Goal: Information Seeking & Learning: Compare options

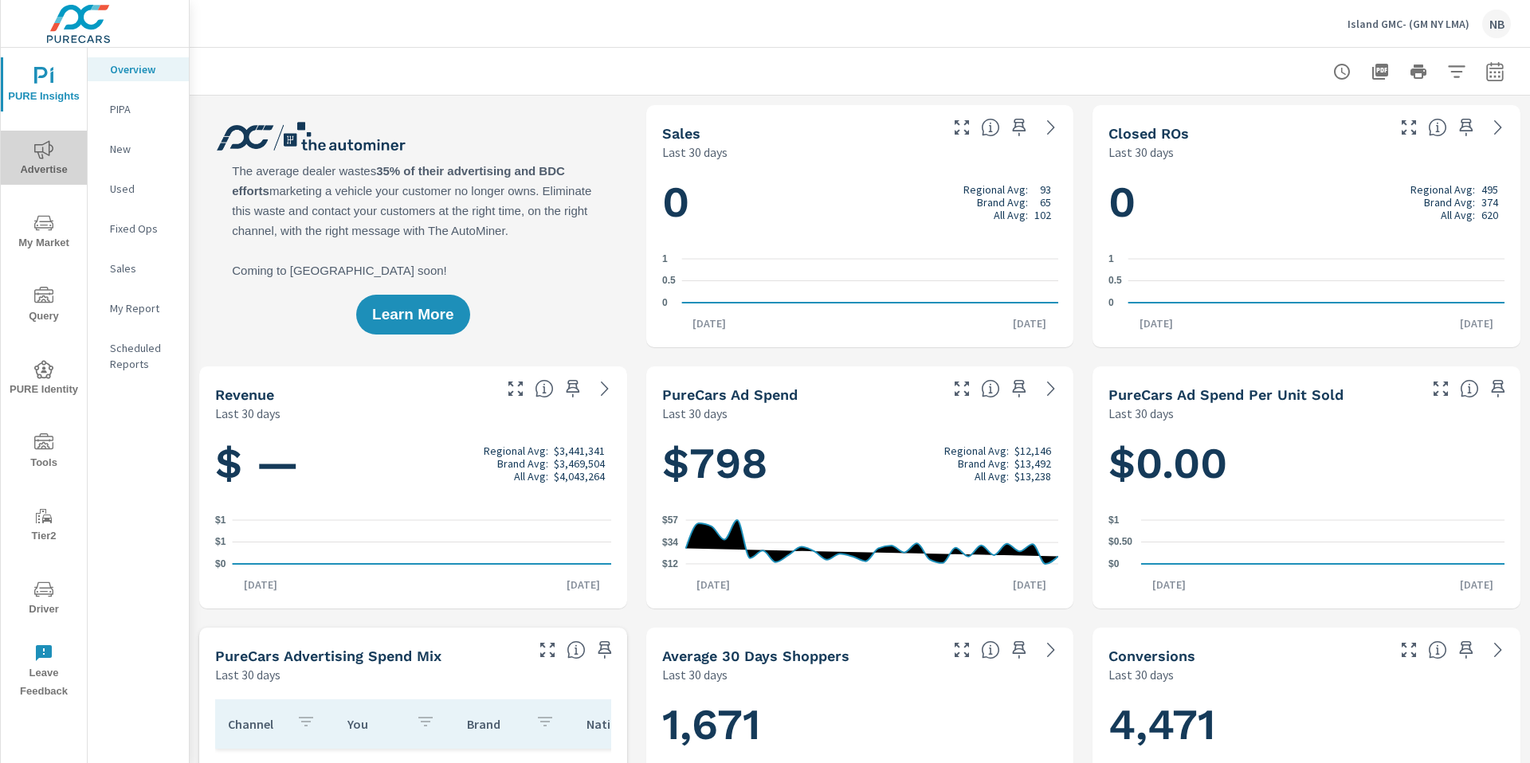
click at [34, 151] on icon "nav menu" at bounding box center [43, 149] width 19 height 18
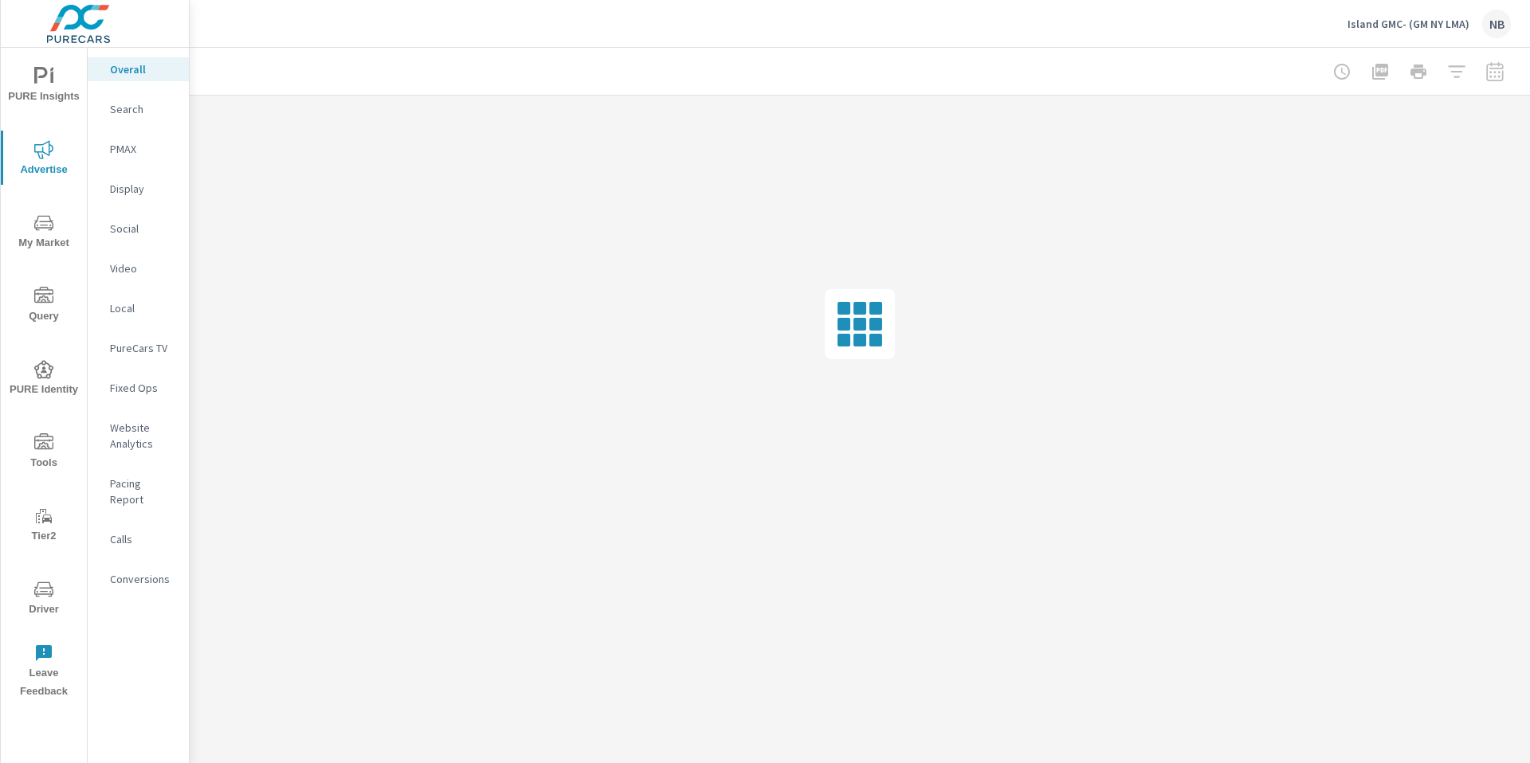
click at [135, 225] on p "Social" at bounding box center [143, 229] width 66 height 16
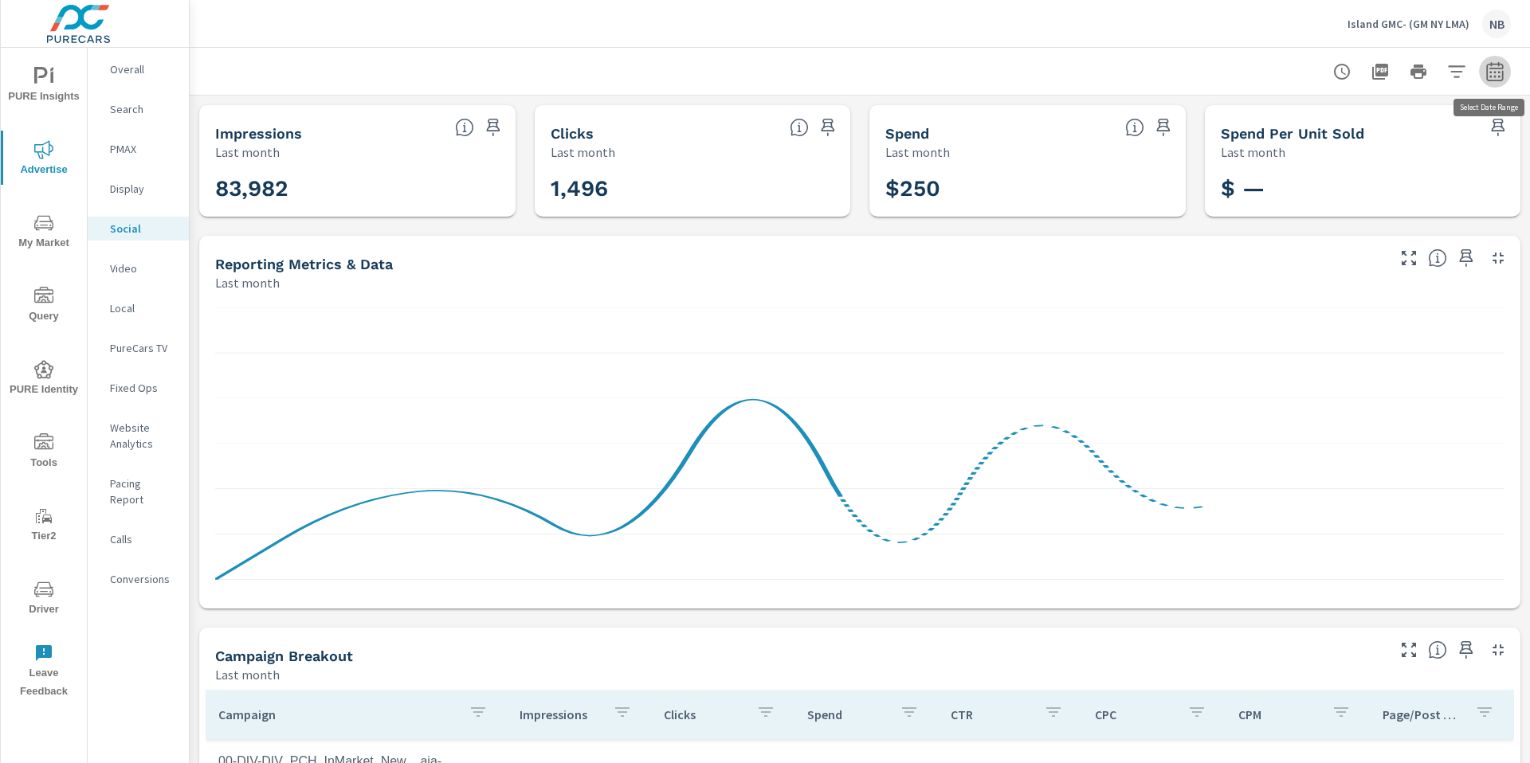
click at [1493, 77] on icon "button" at bounding box center [1494, 71] width 19 height 19
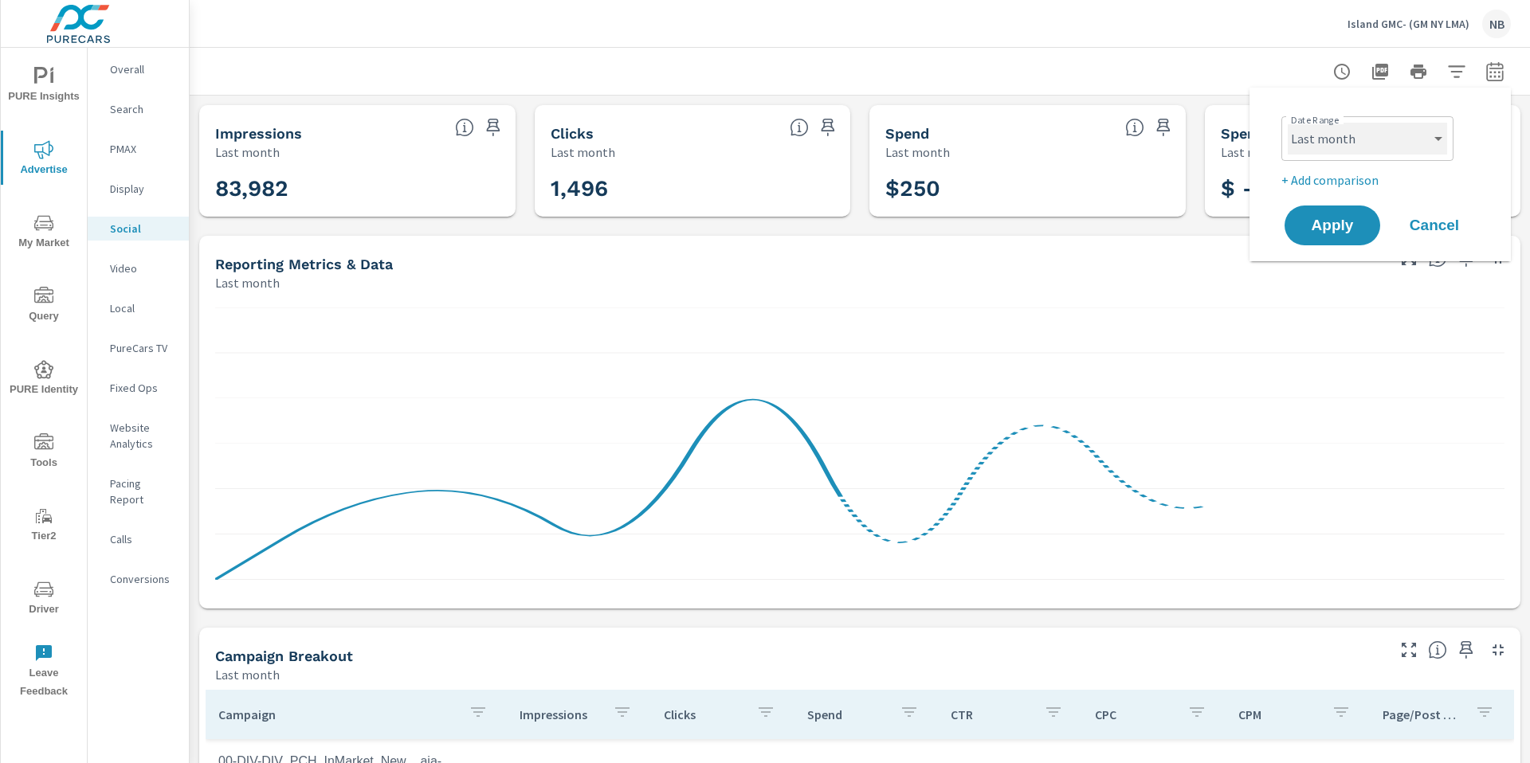
click at [1390, 151] on select "Custom [DATE] Last week Last 7 days Last 14 days Last 30 days Last 45 days Last…" at bounding box center [1367, 139] width 159 height 32
select select "custom"
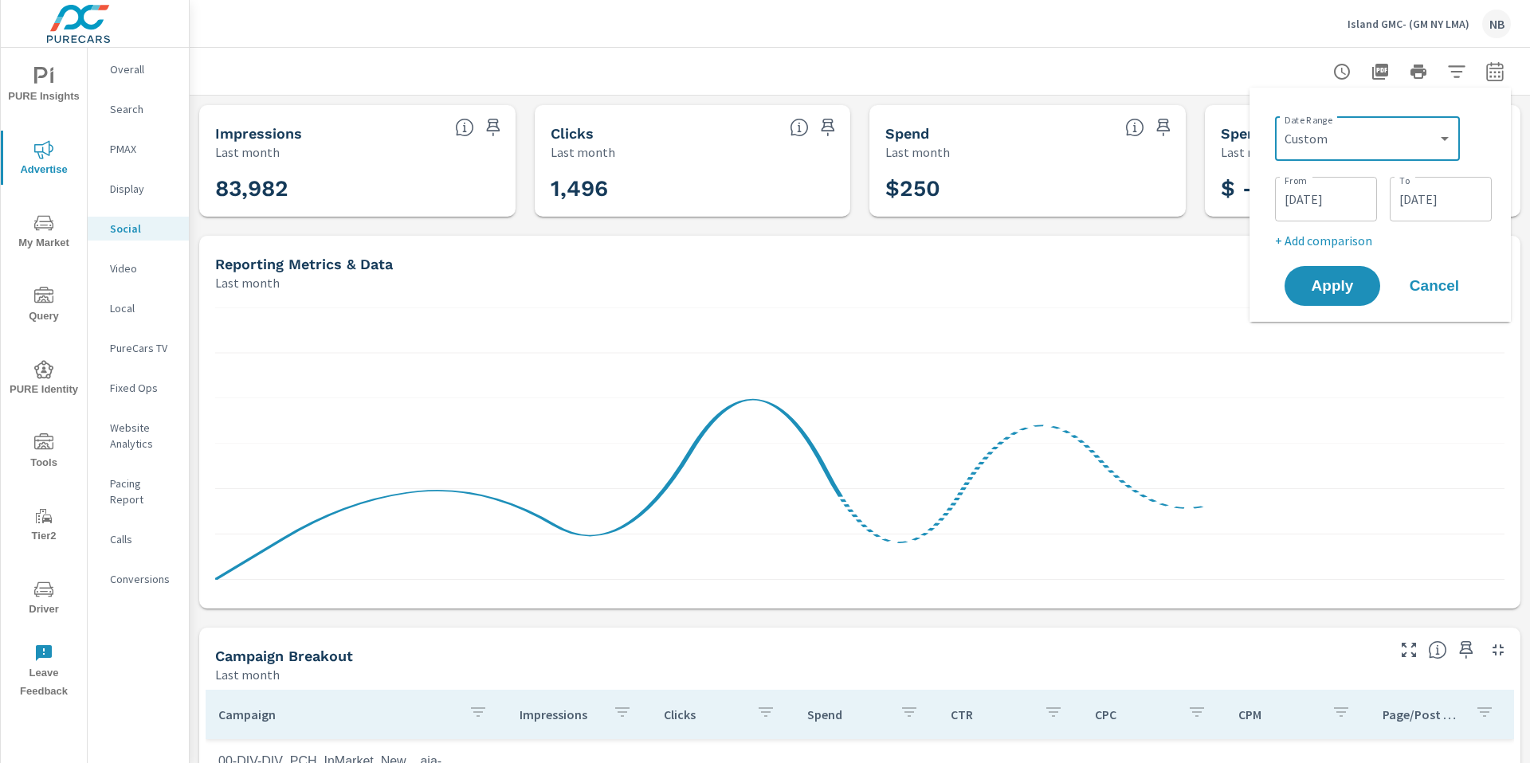
click at [1429, 206] on input "[DATE]" at bounding box center [1440, 199] width 89 height 32
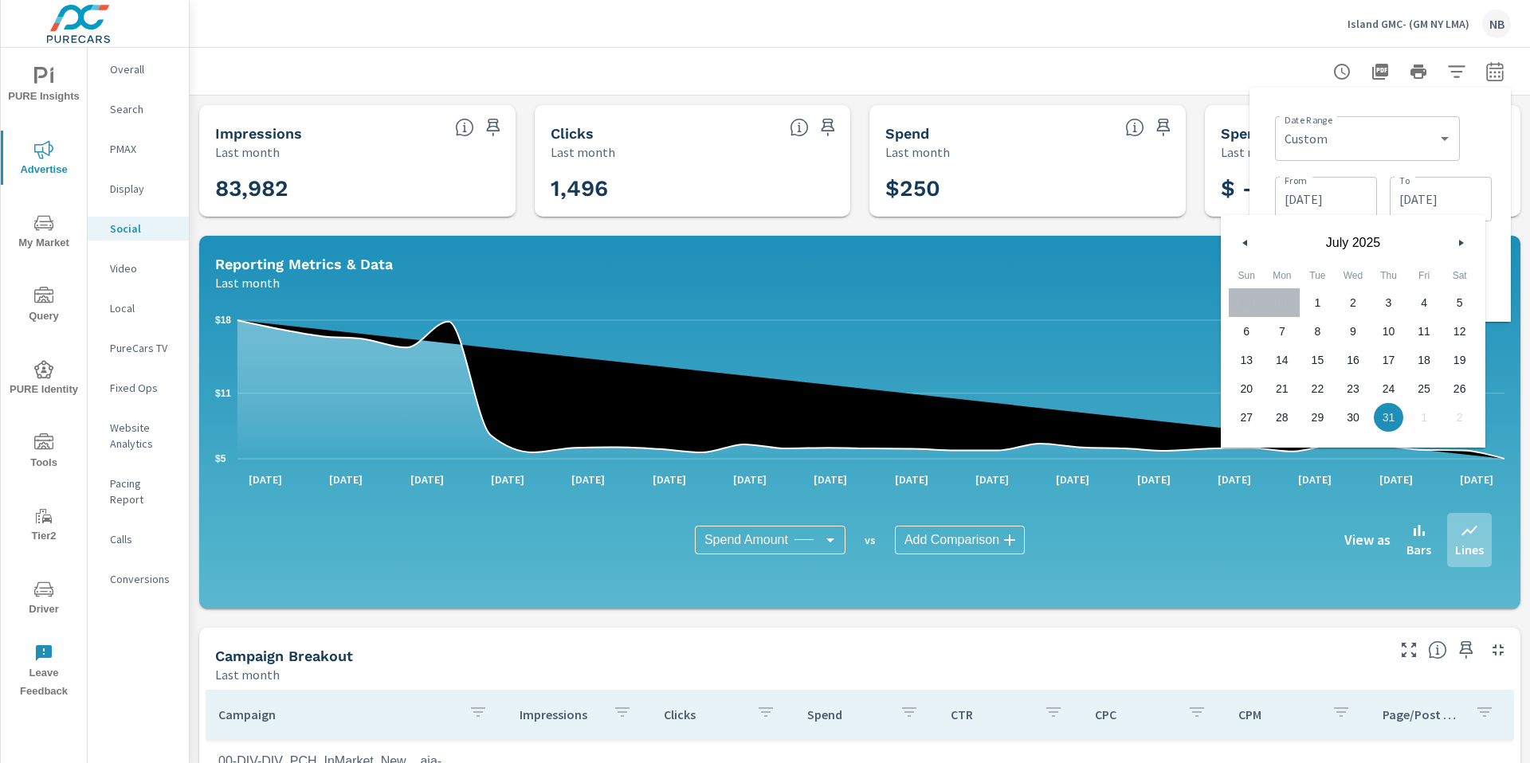
click at [1348, 198] on input "[DATE]" at bounding box center [1325, 199] width 89 height 32
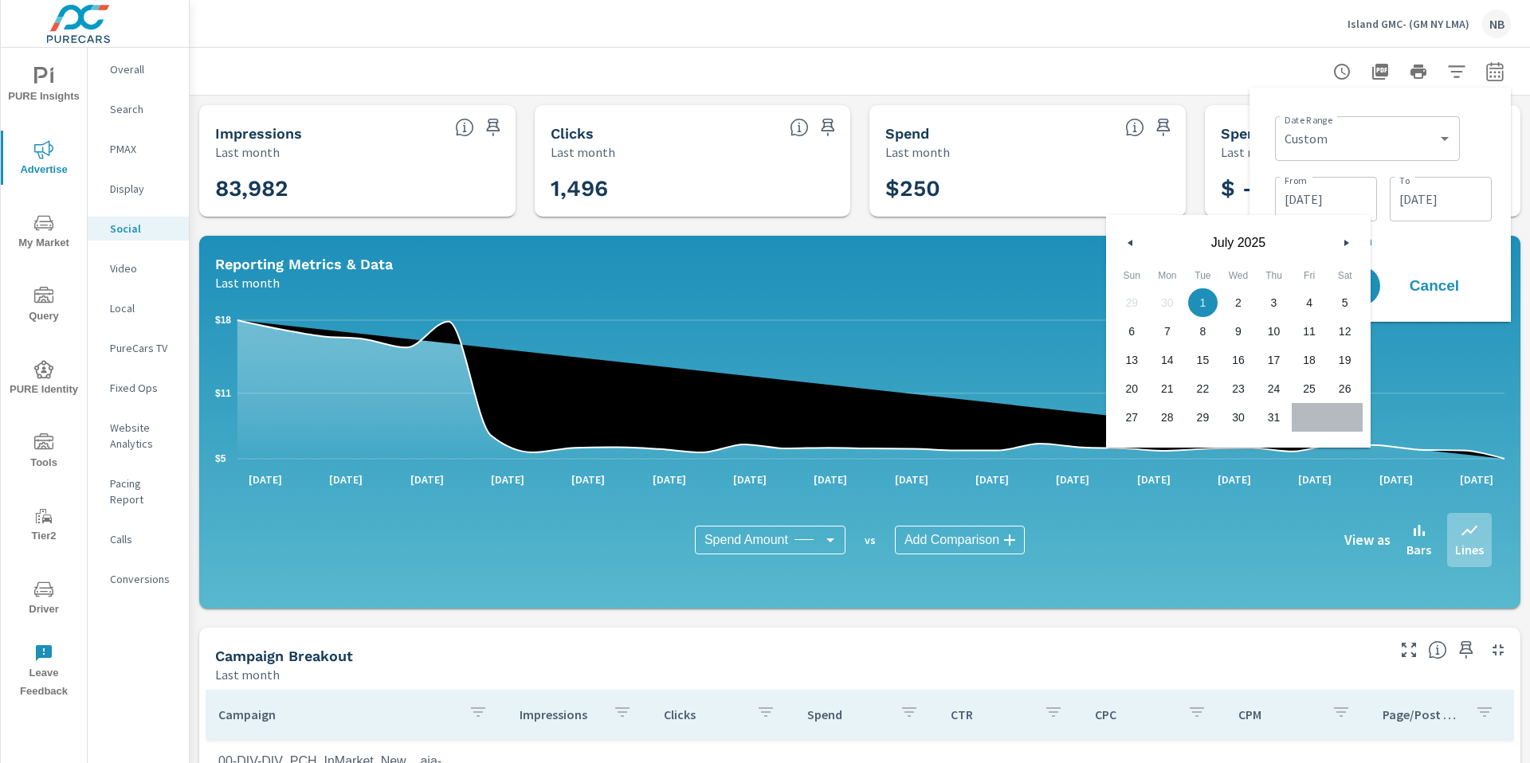
click at [1347, 238] on button "button" at bounding box center [1345, 243] width 19 height 19
click at [1505, 199] on div "Date Range Custom [DATE] Last week Last 7 days Last 14 days Last 30 days Last 4…" at bounding box center [1380, 205] width 261 height 234
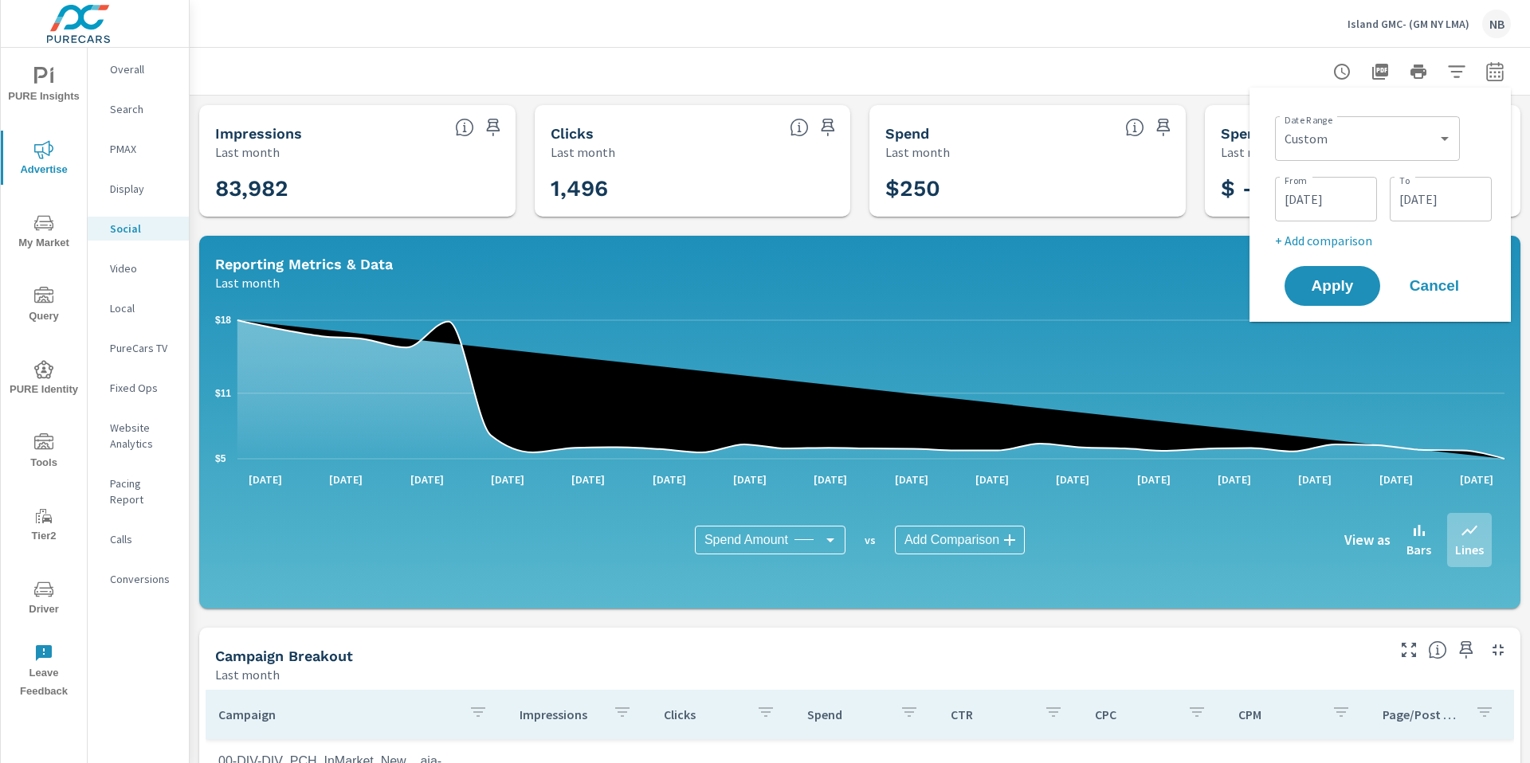
click at [1464, 200] on input "[DATE]" at bounding box center [1440, 199] width 89 height 32
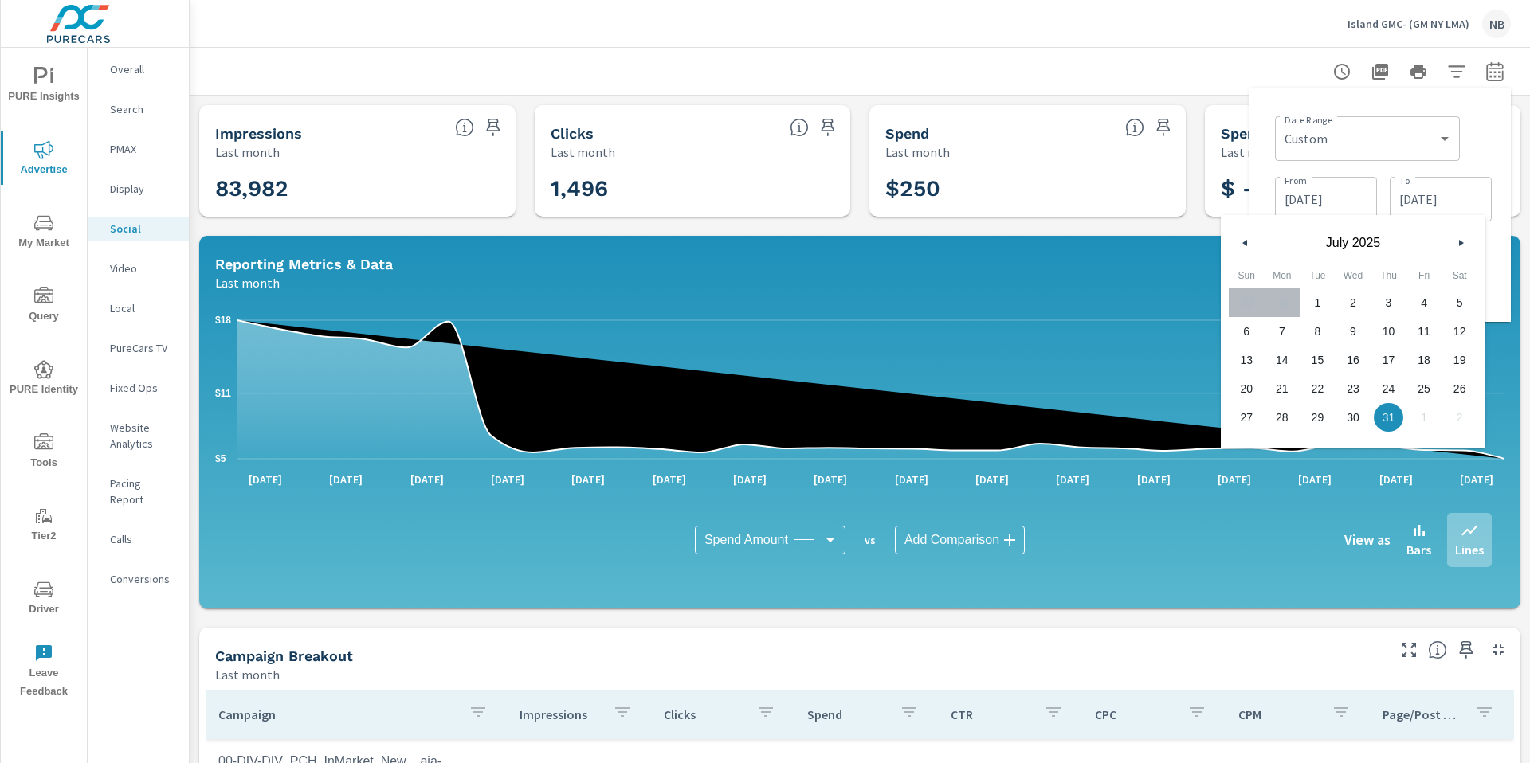
click at [1459, 240] on icon "button" at bounding box center [1463, 243] width 8 height 6
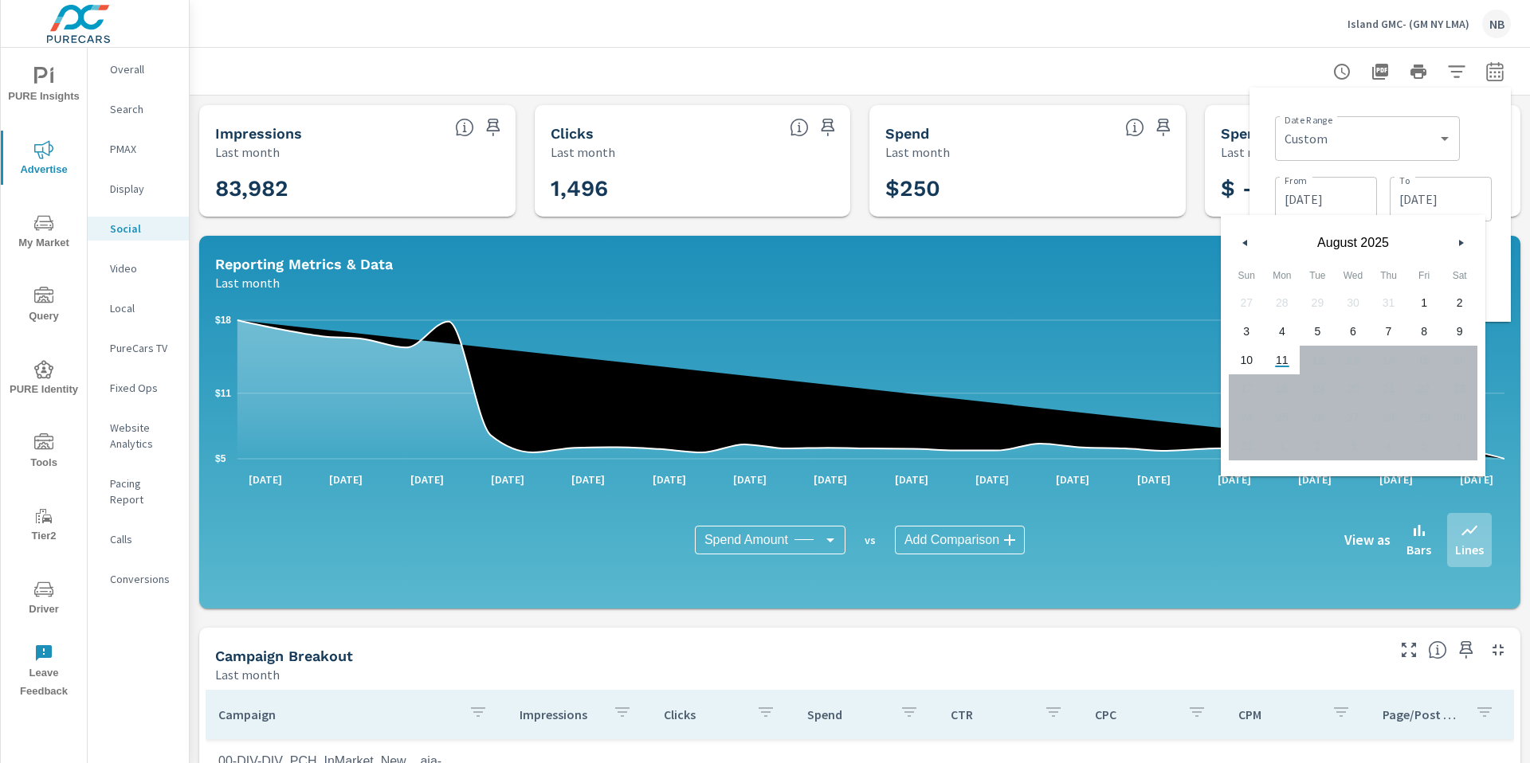
click at [1352, 340] on span "6" at bounding box center [1354, 331] width 36 height 21
type input "[DATE]"
click at [1363, 194] on input "[DATE]" at bounding box center [1325, 199] width 89 height 32
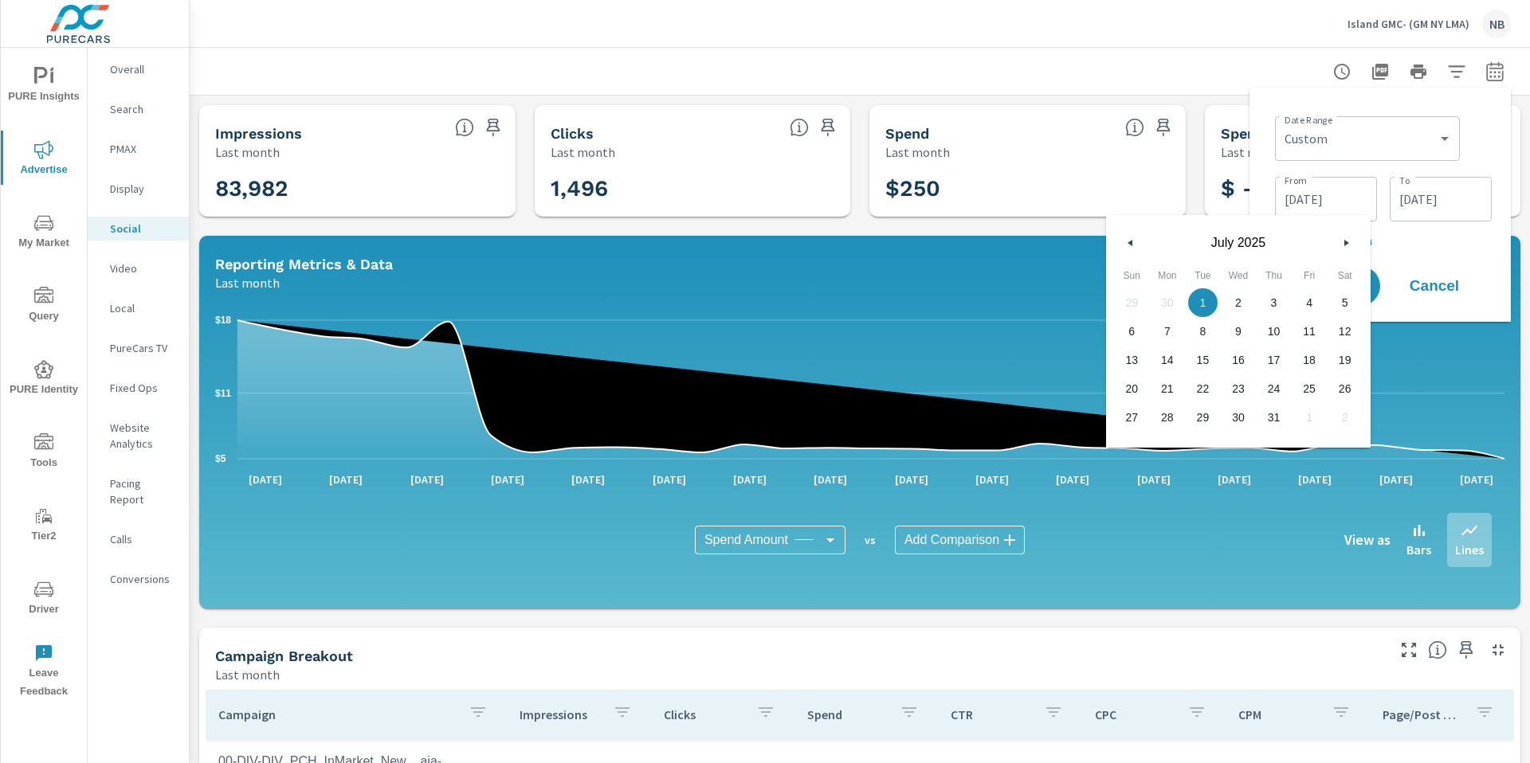
click at [1345, 242] on icon "button" at bounding box center [1348, 243] width 8 height 6
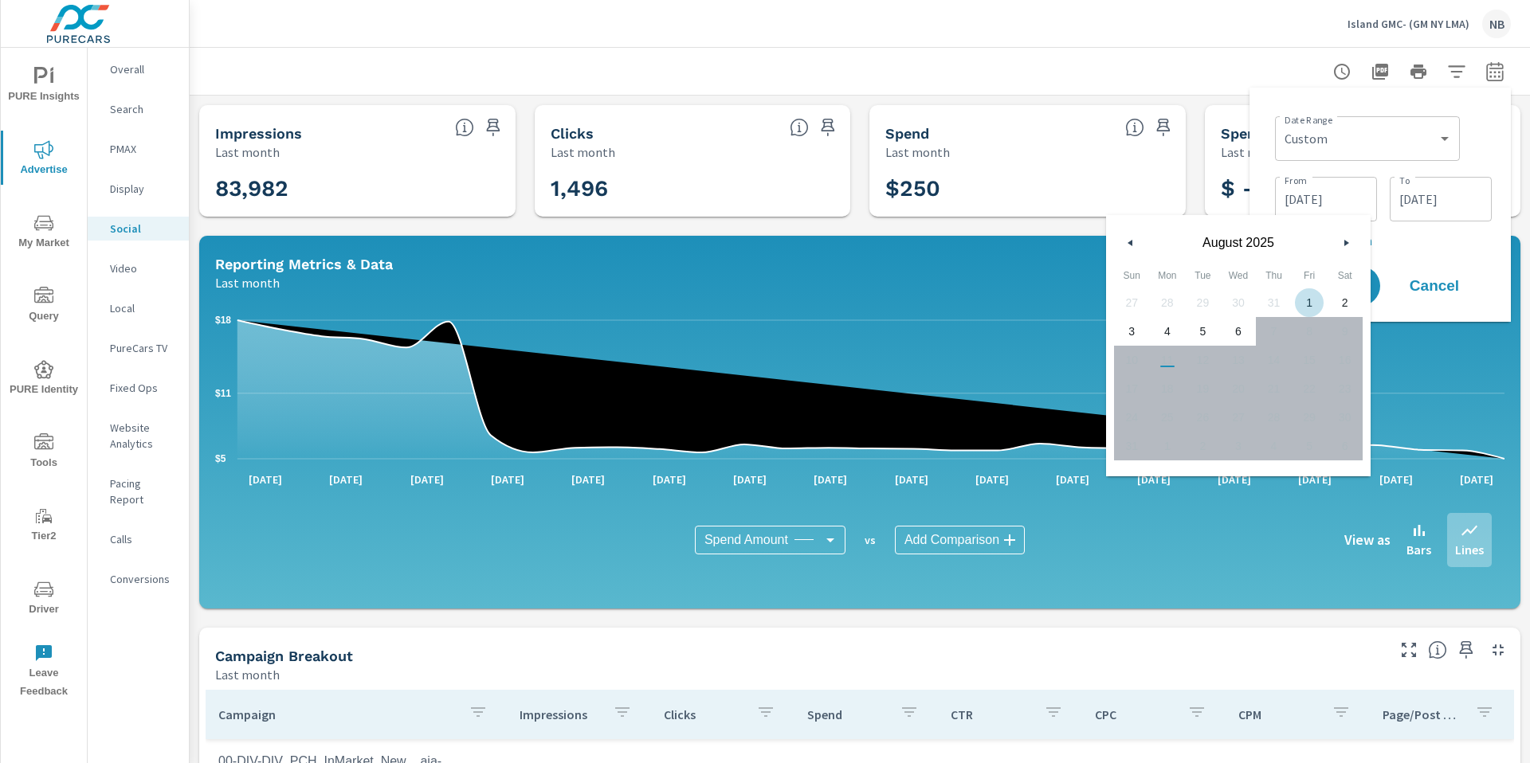
click at [1305, 304] on span "1" at bounding box center [1310, 302] width 36 height 21
type input "[DATE]"
click at [1406, 237] on p "+ Add comparison" at bounding box center [1383, 240] width 217 height 19
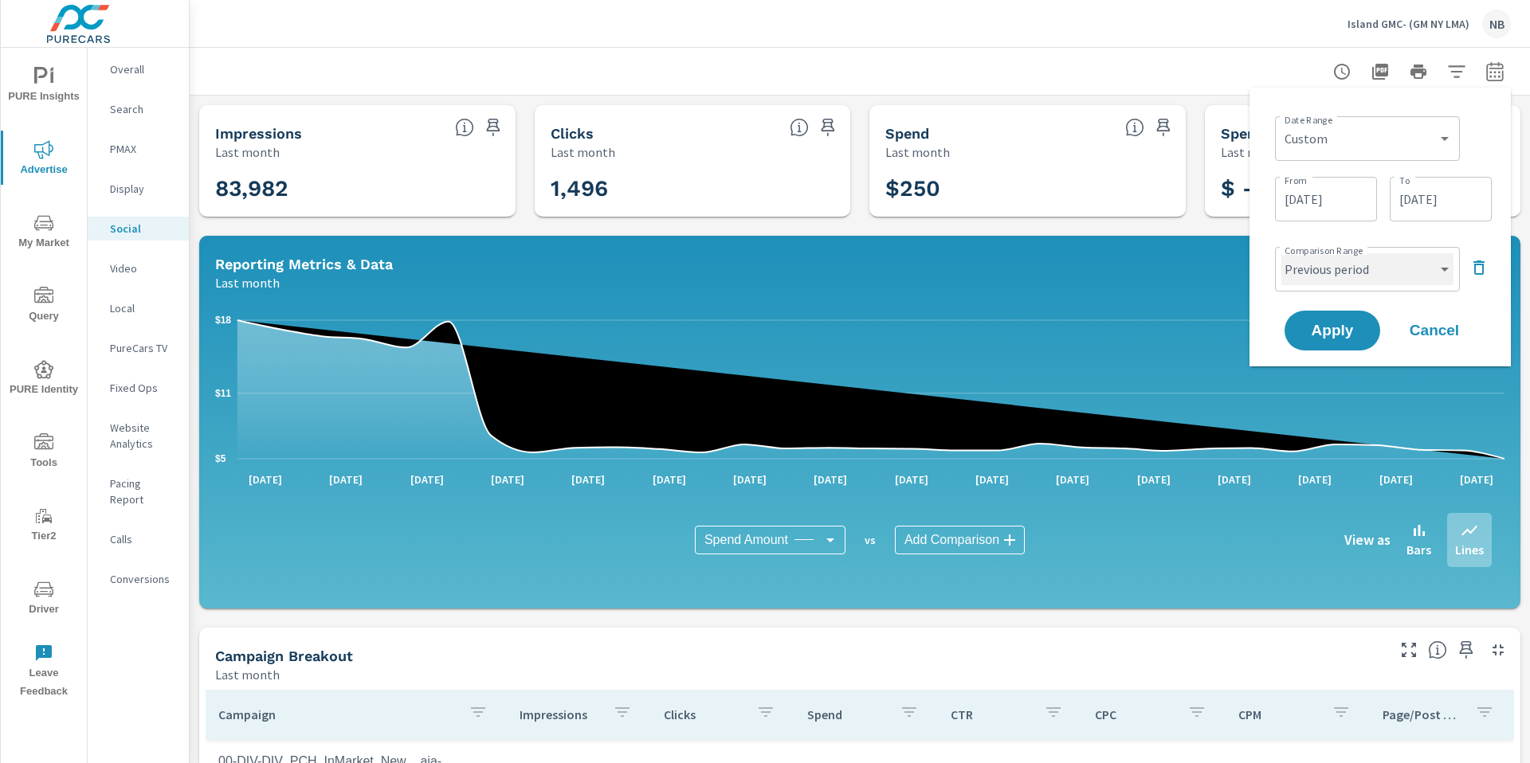
click at [1365, 276] on select "Custom Previous period Previous month Previous year" at bounding box center [1367, 269] width 172 height 32
select select "custom"
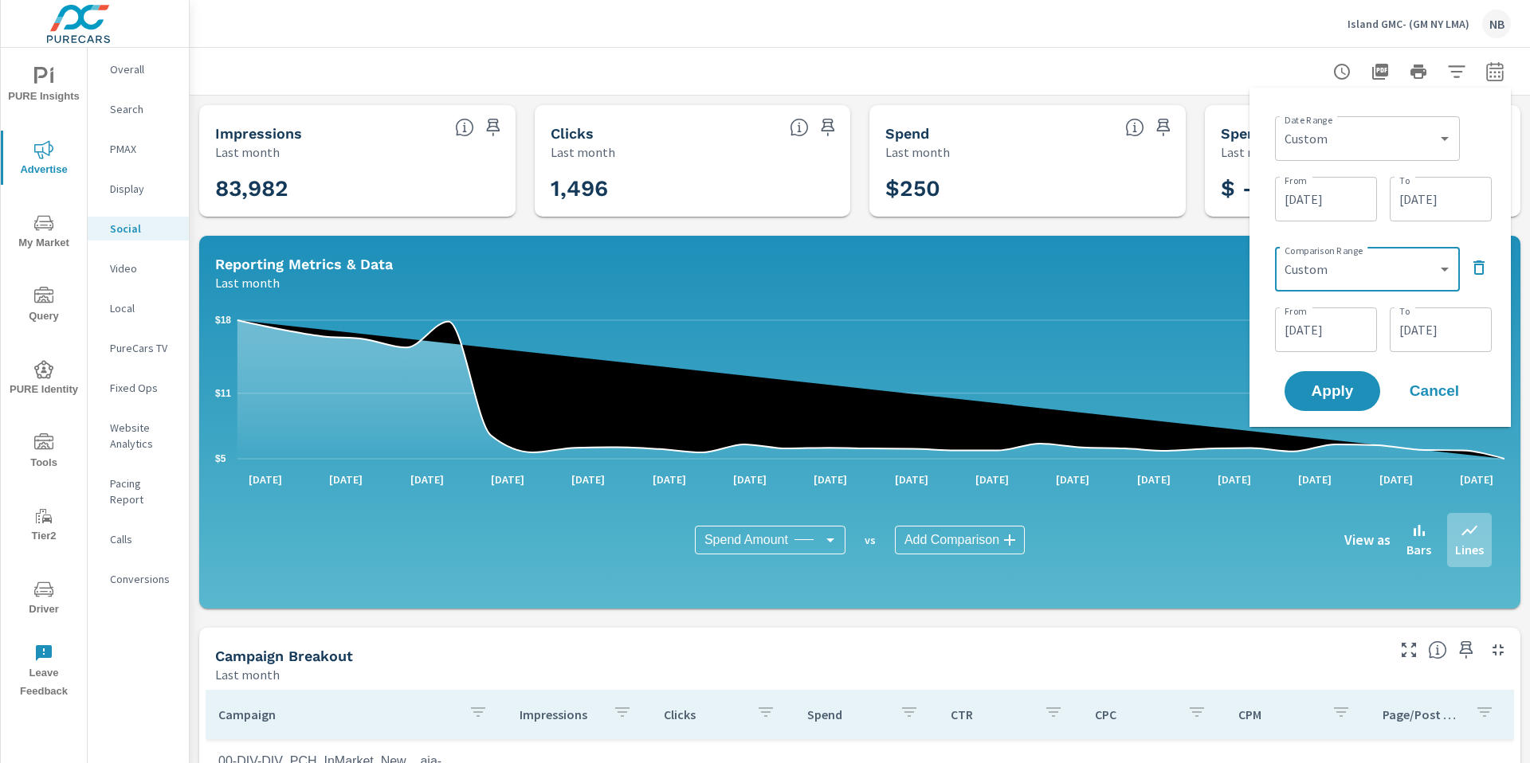
click at [1361, 336] on input "[DATE]" at bounding box center [1325, 330] width 89 height 32
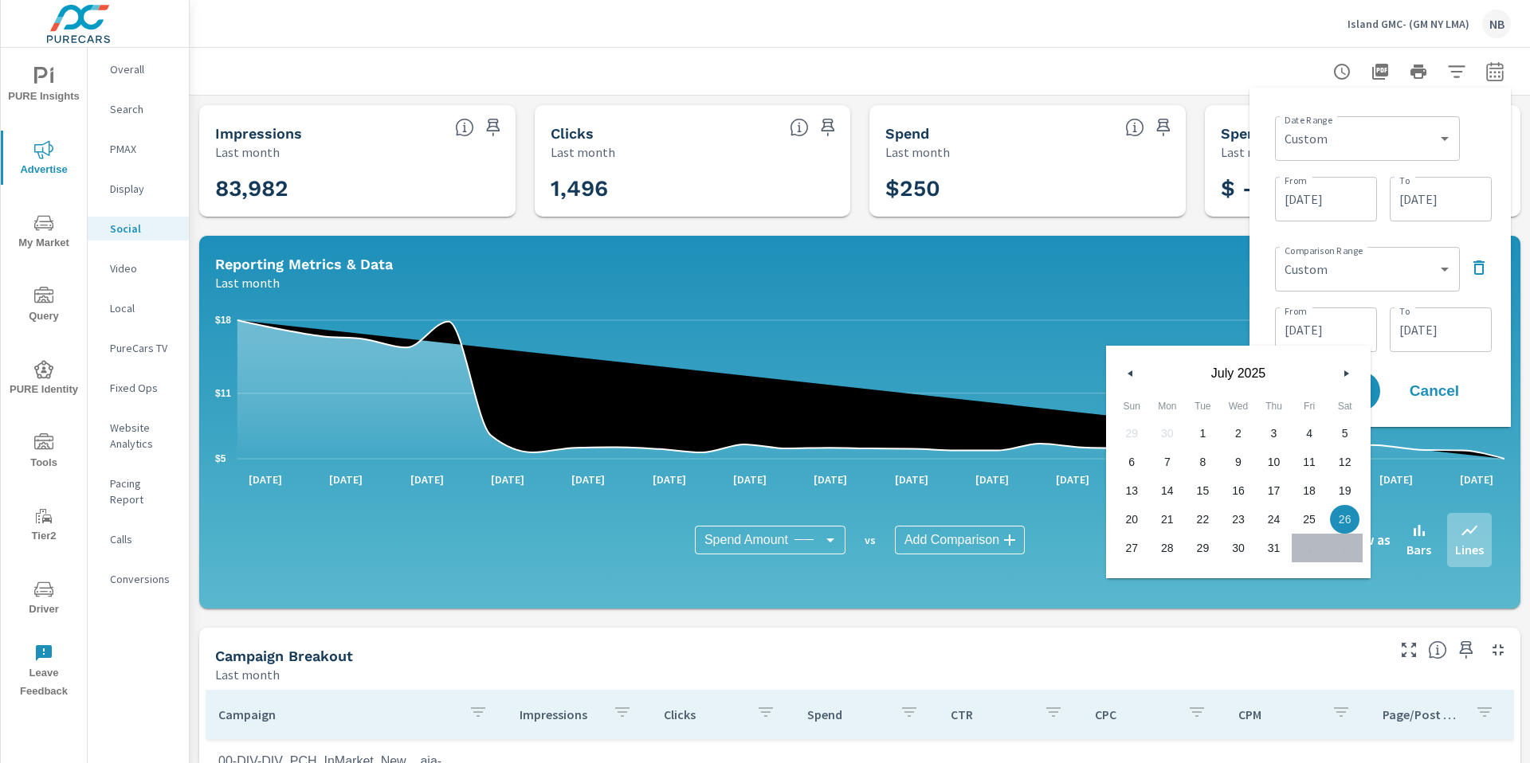
click at [1206, 434] on span "1" at bounding box center [1203, 433] width 36 height 21
type input "[DATE]"
click at [1422, 348] on div "[DATE] To" at bounding box center [1441, 330] width 102 height 45
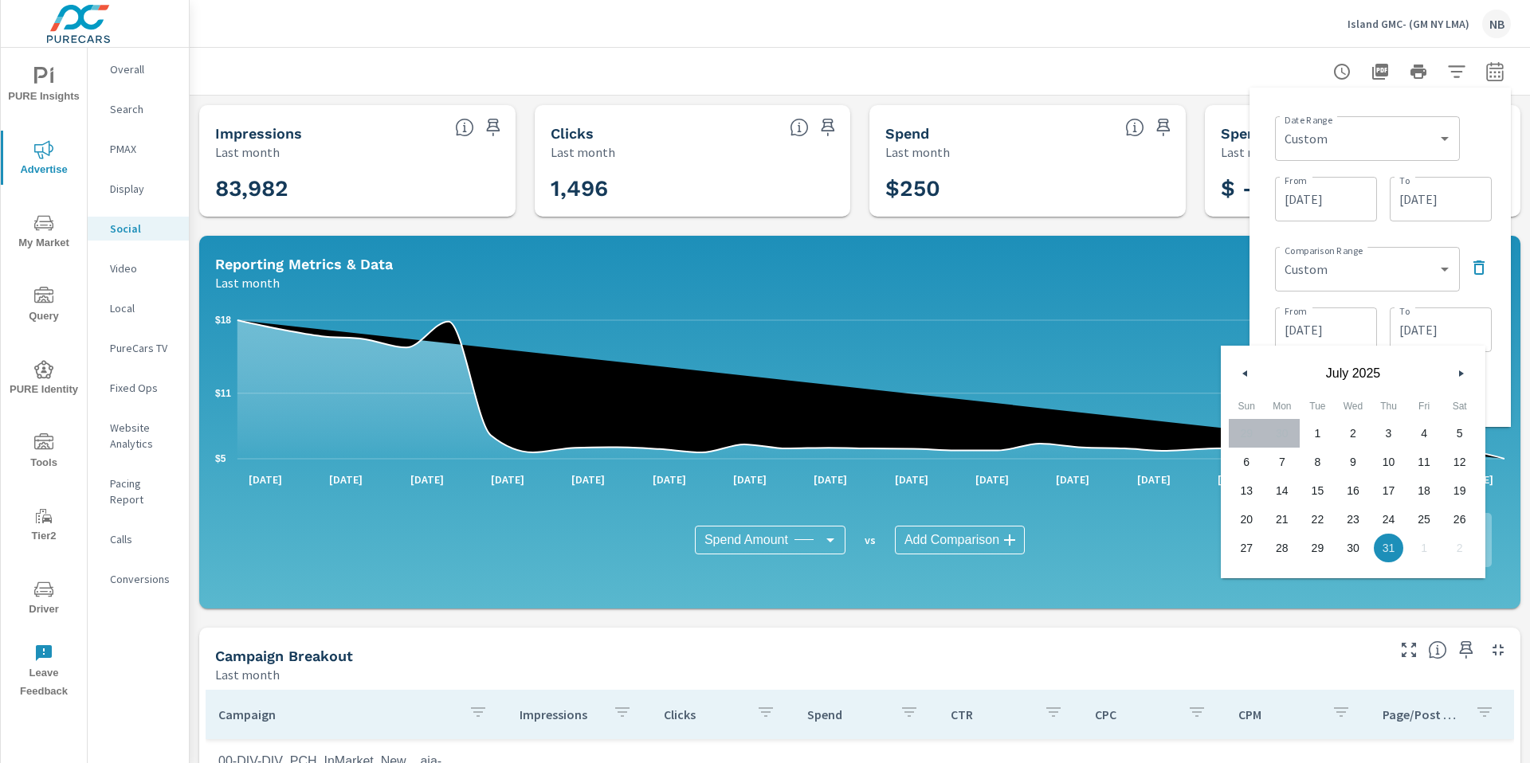
click at [1246, 466] on span "6" at bounding box center [1247, 462] width 36 height 21
type input "[DATE]"
click at [1481, 296] on div "Comparison Range Custom Previous period Previous month Previous year ​ From [DA…" at bounding box center [1383, 298] width 217 height 115
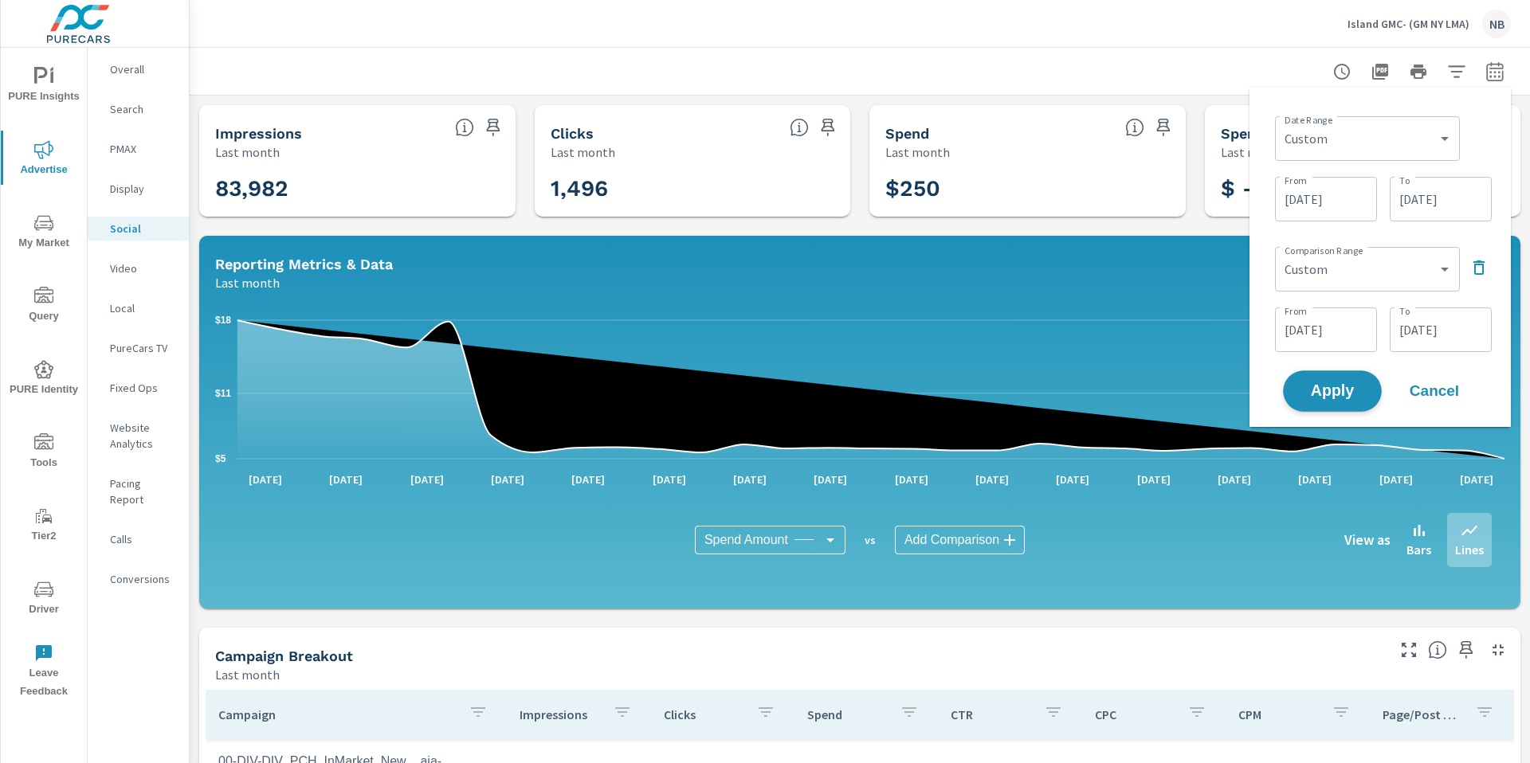
click at [1340, 401] on button "Apply" at bounding box center [1332, 391] width 99 height 41
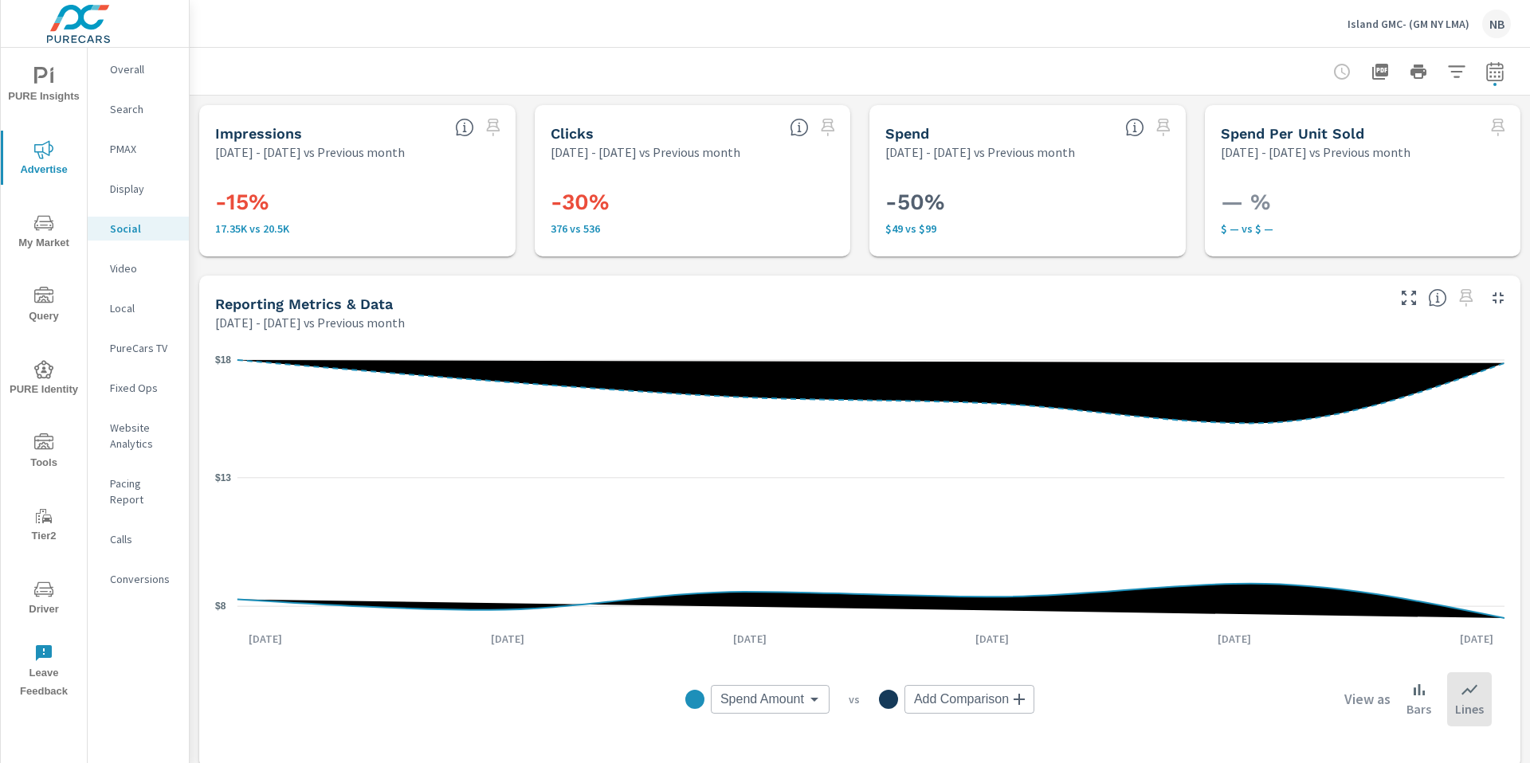
click at [1499, 80] on icon "button" at bounding box center [1494, 70] width 17 height 19
select select "Previous month"
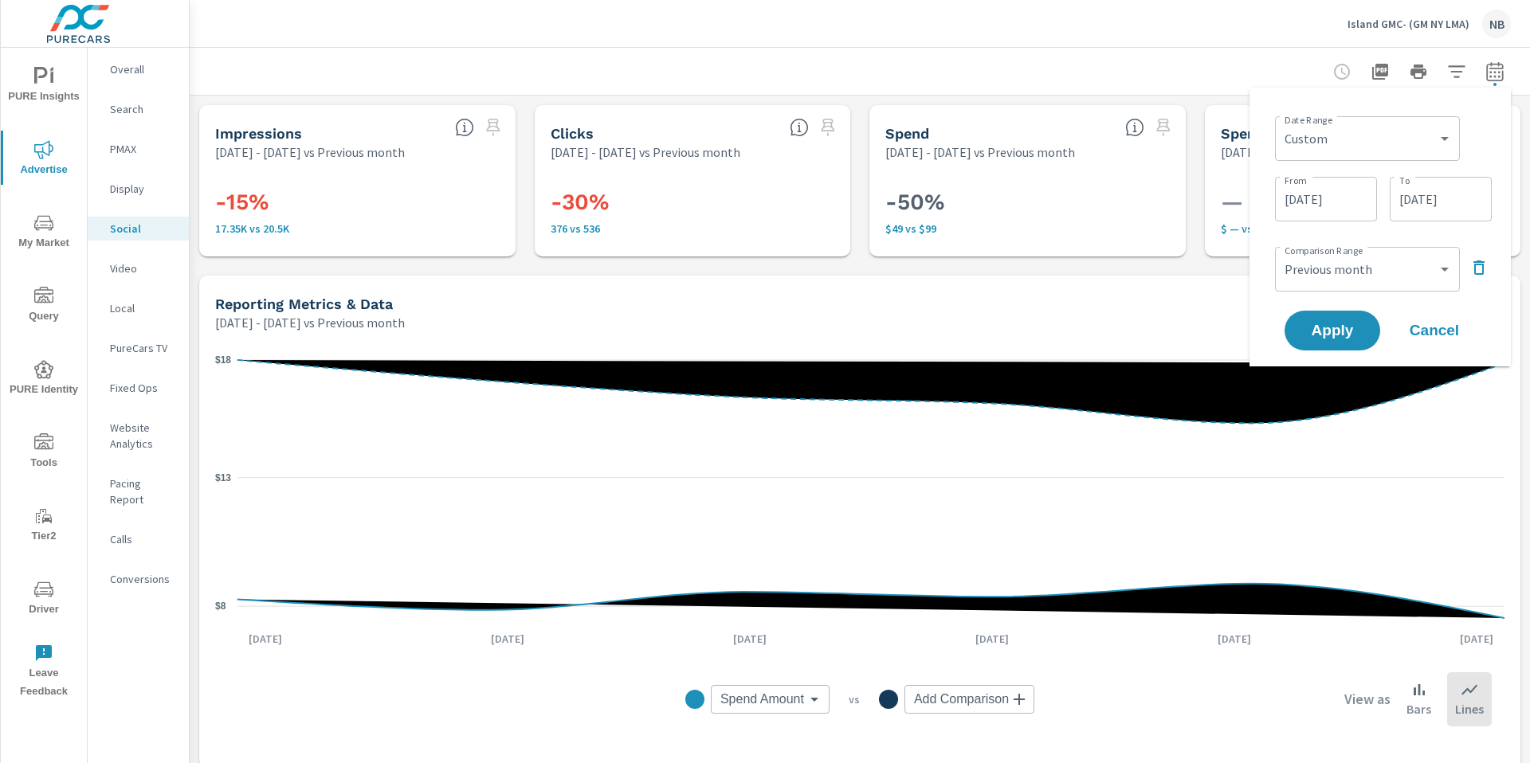
click at [1153, 31] on div "Island GMC- (GM NY LMA) NB" at bounding box center [860, 23] width 1302 height 47
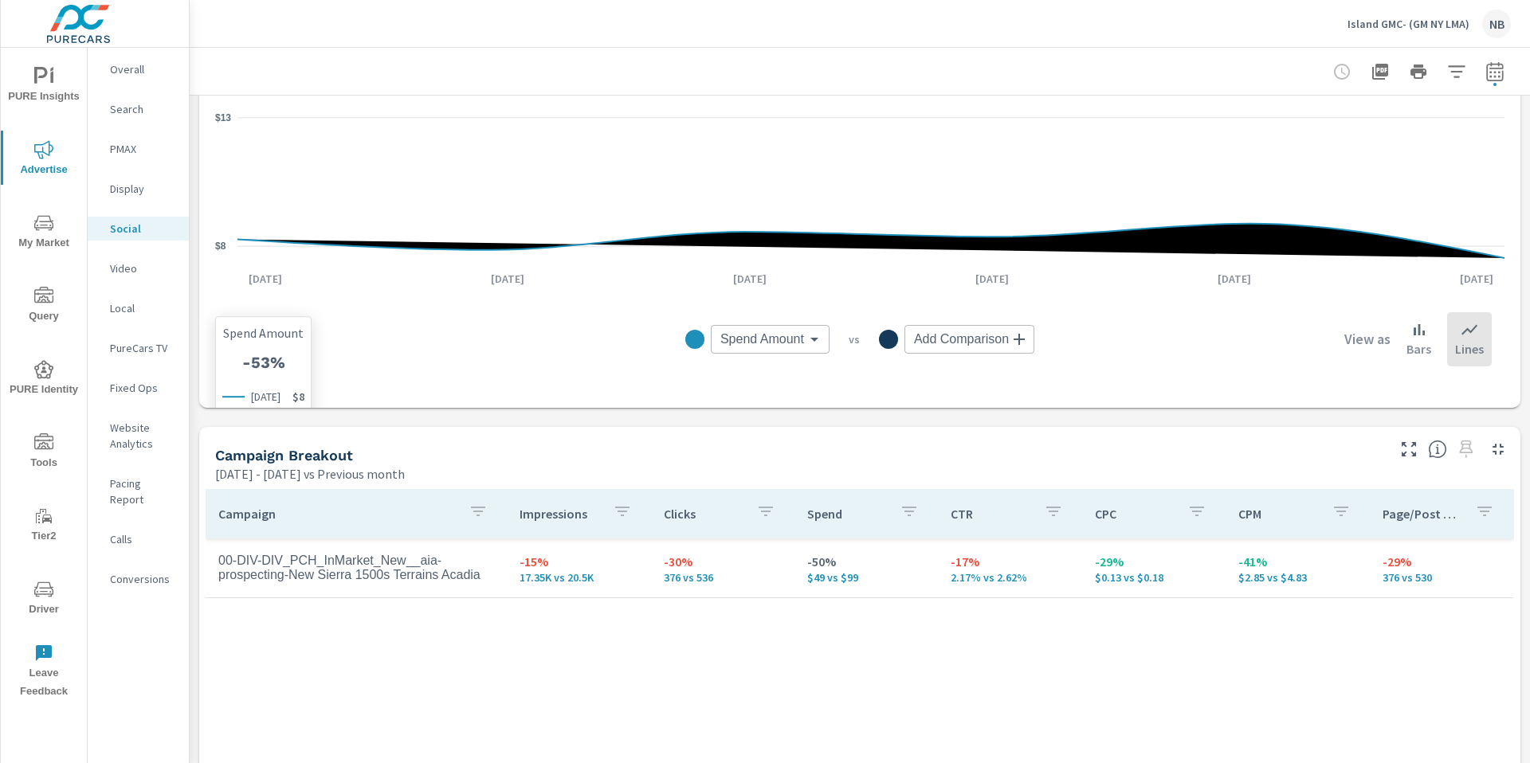
scroll to position [697, 0]
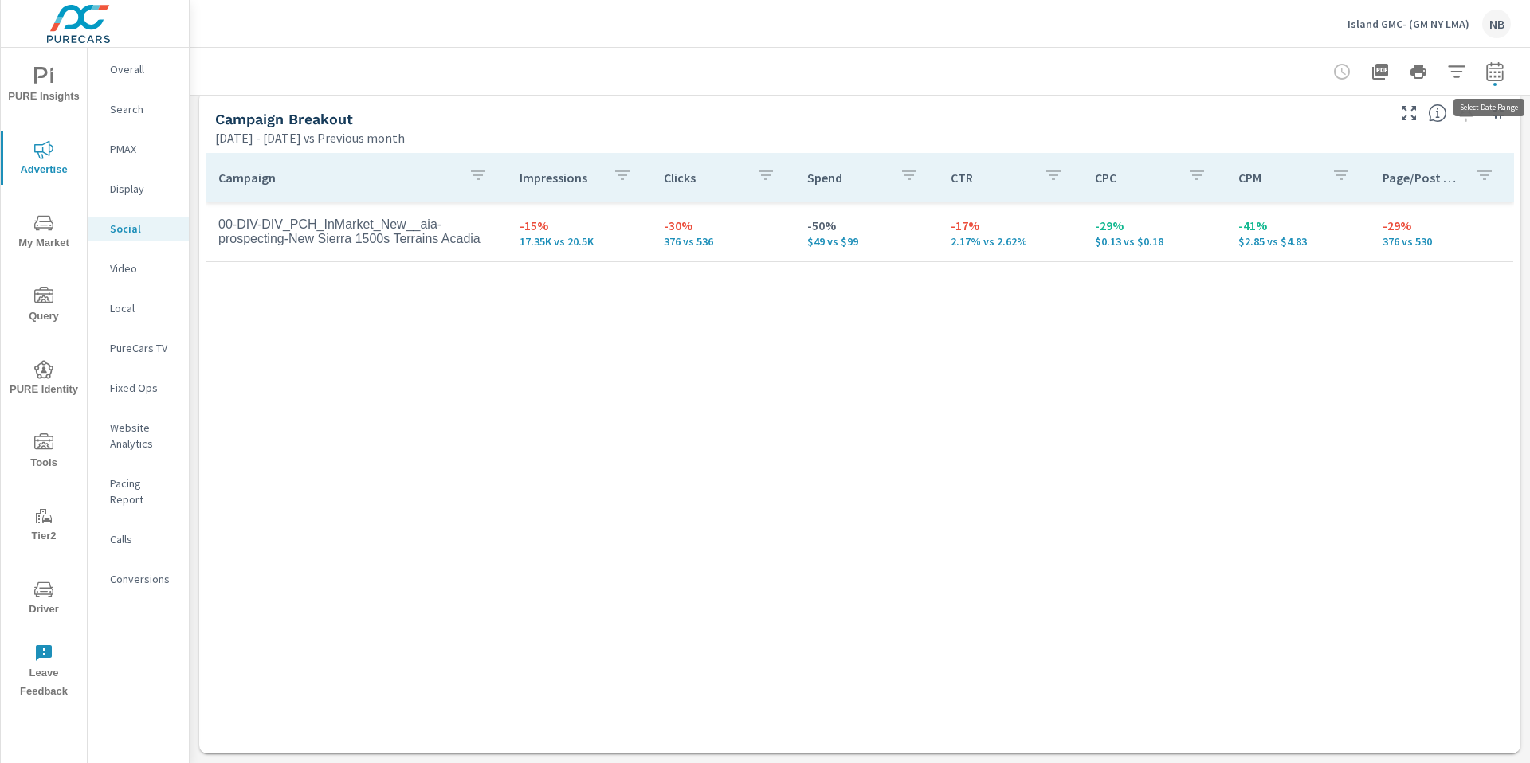
click at [1497, 69] on icon "button" at bounding box center [1494, 71] width 19 height 19
select select "Previous month"
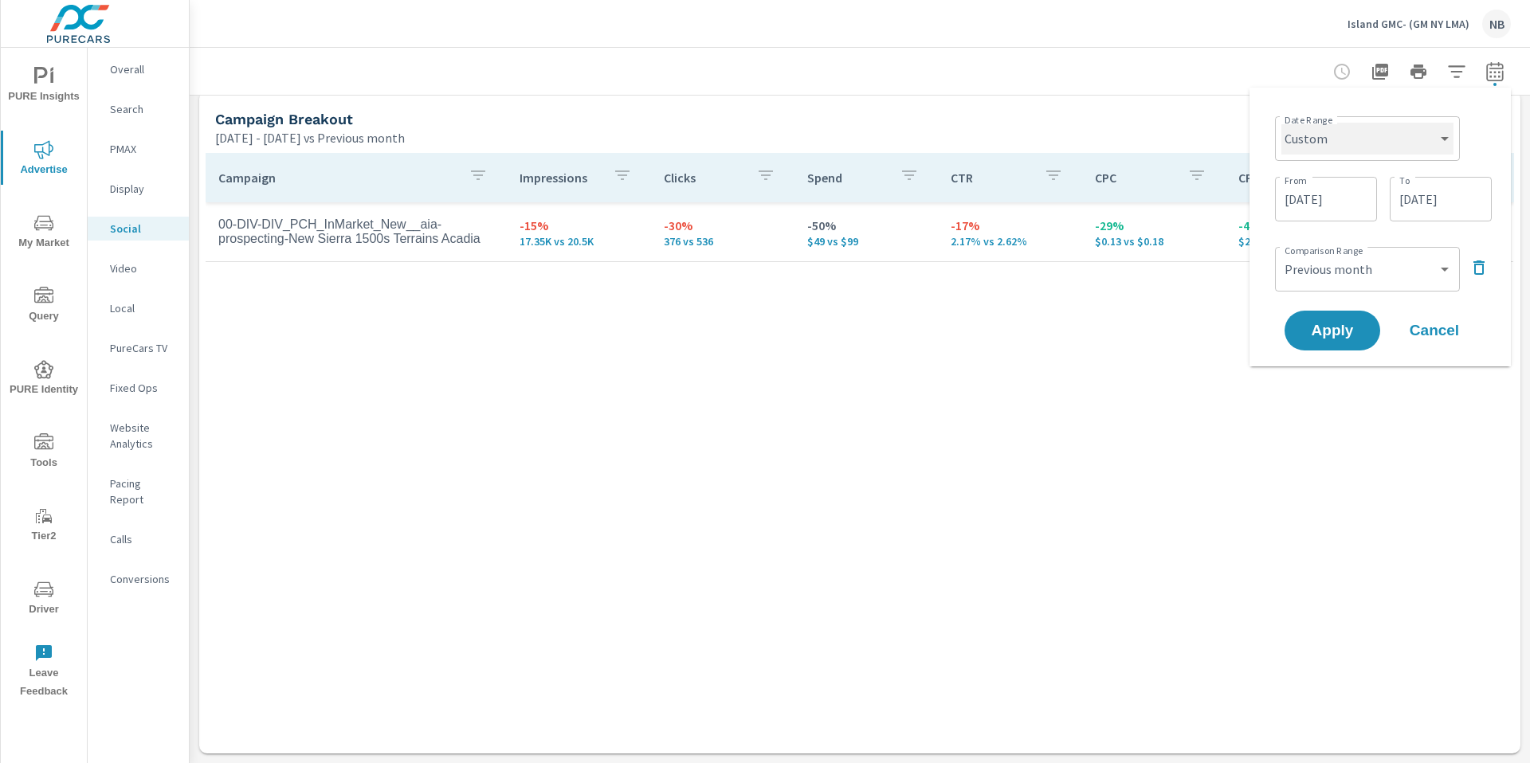
click at [1386, 135] on select "Custom [DATE] Last week Last 7 days Last 14 days Last 30 days Last 45 days Last…" at bounding box center [1367, 139] width 172 height 32
select select "Month to date"
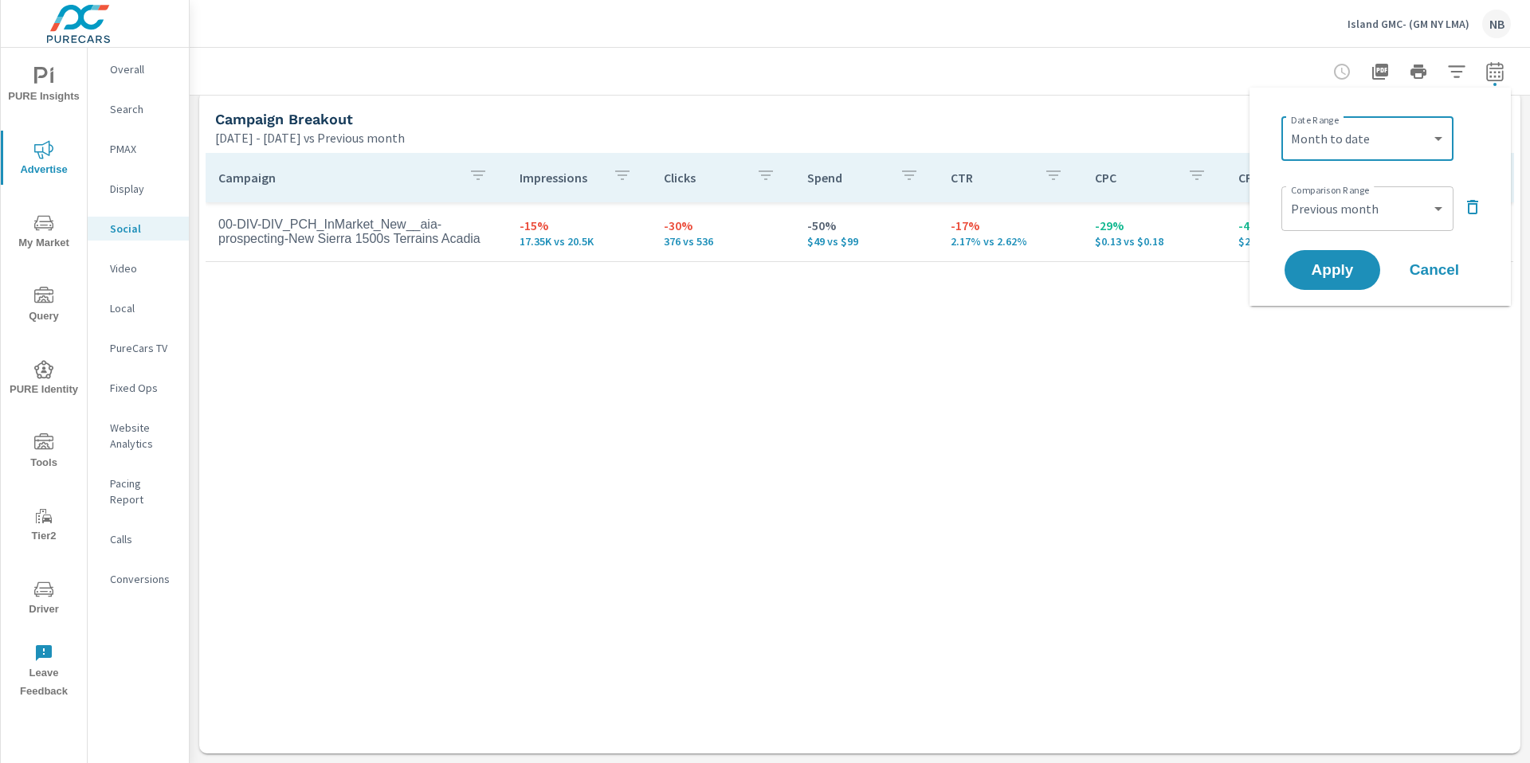
click at [1474, 207] on icon "button" at bounding box center [1472, 207] width 19 height 19
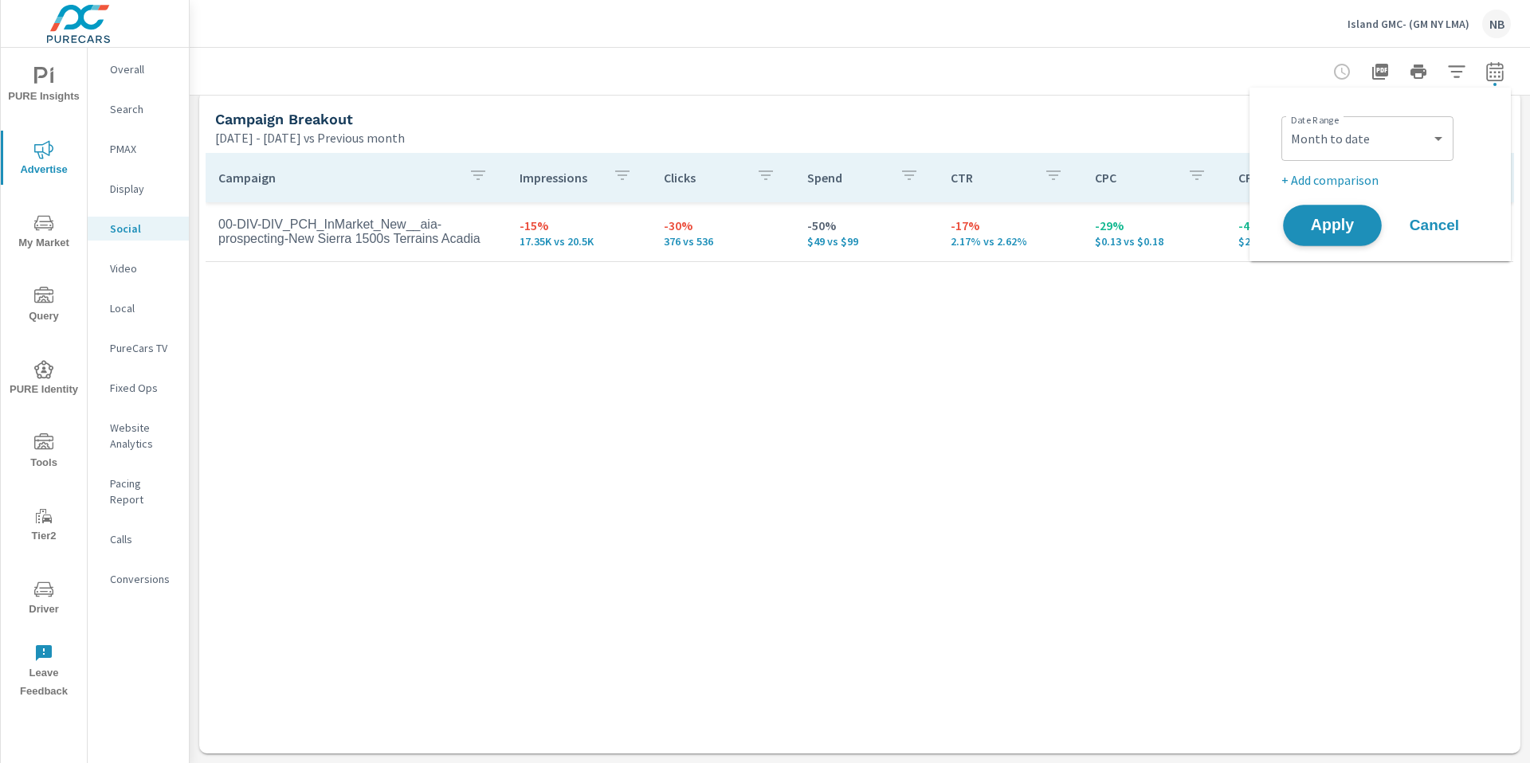
click at [1342, 225] on span "Apply" at bounding box center [1332, 225] width 65 height 15
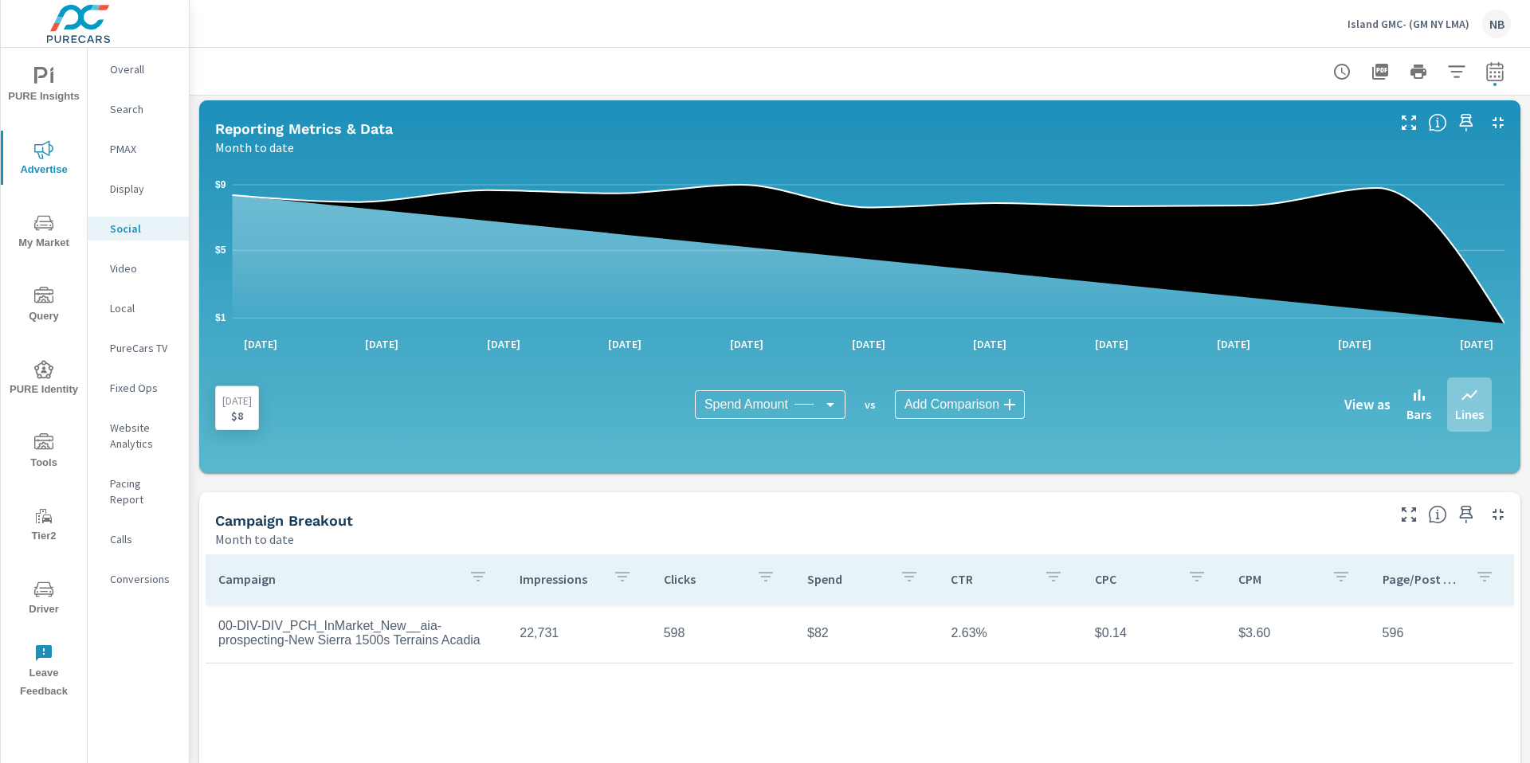
scroll to position [133, 0]
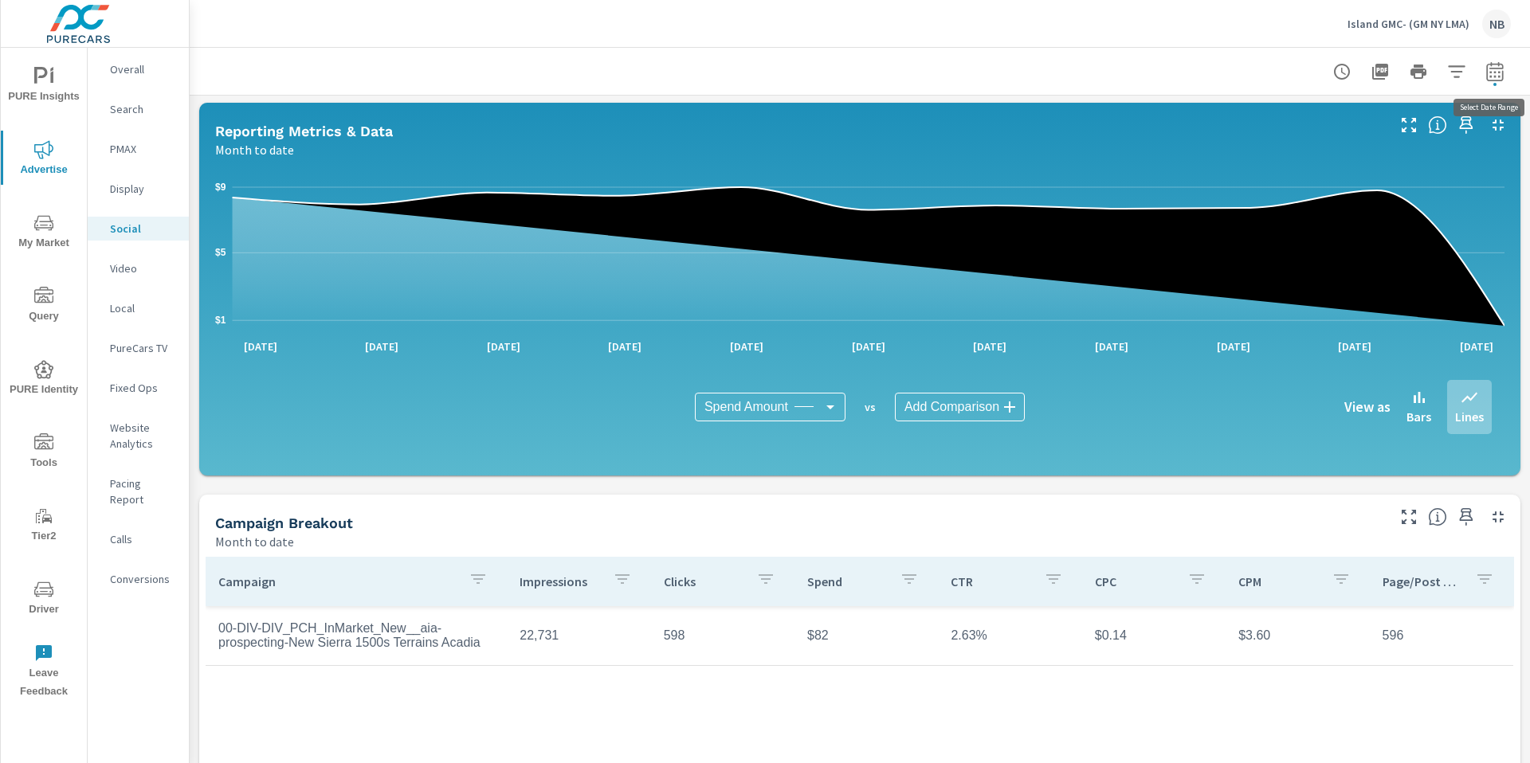
click at [1493, 69] on icon "button" at bounding box center [1494, 71] width 19 height 19
select select "Month to date"
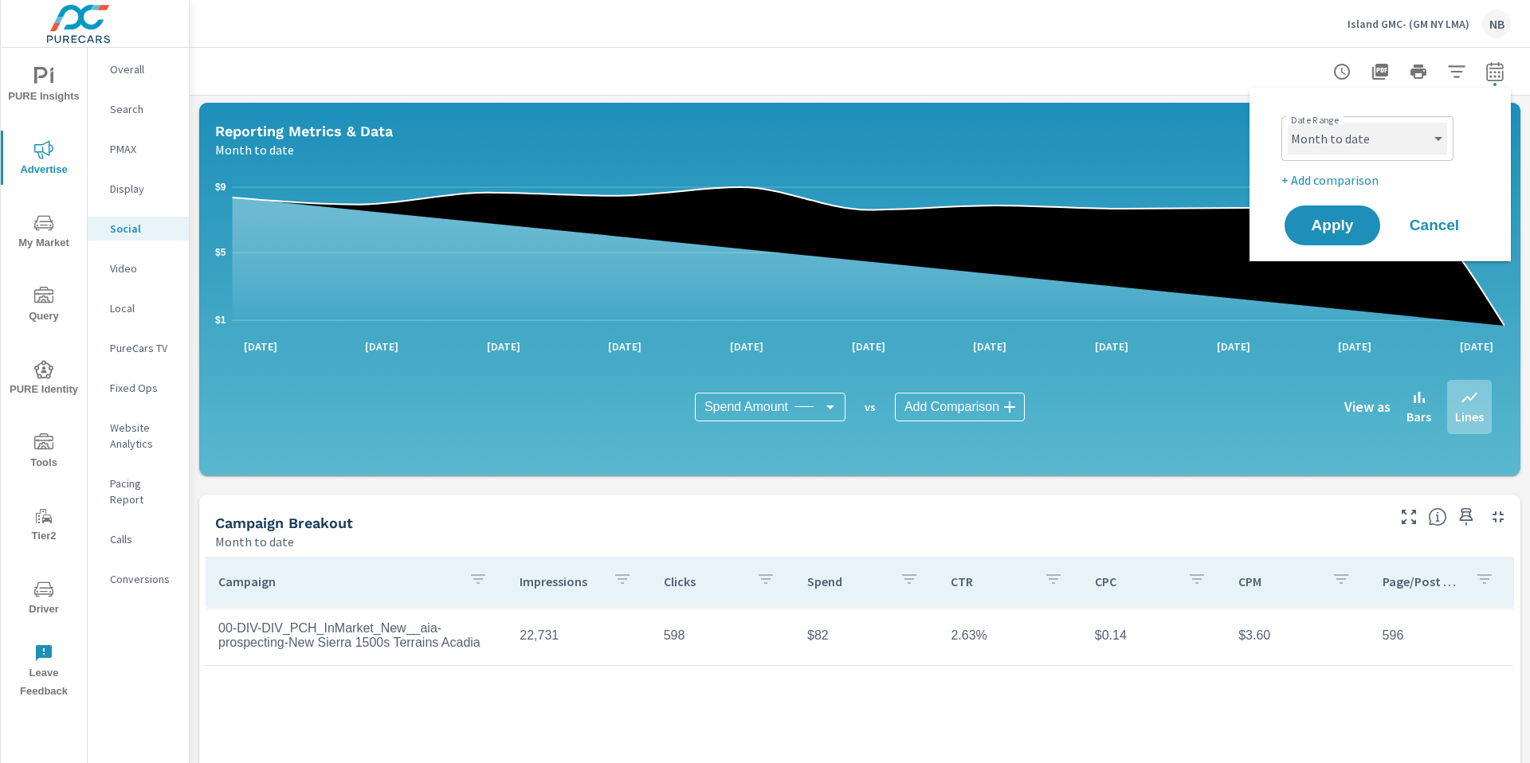
click at [1421, 141] on select "Custom [DATE] Last week Last 7 days Last 14 days Last 30 days Last 45 days Last…" at bounding box center [1367, 139] width 159 height 32
click at [1366, 175] on p "+ Add comparison" at bounding box center [1383, 180] width 204 height 19
select select "Previous period"
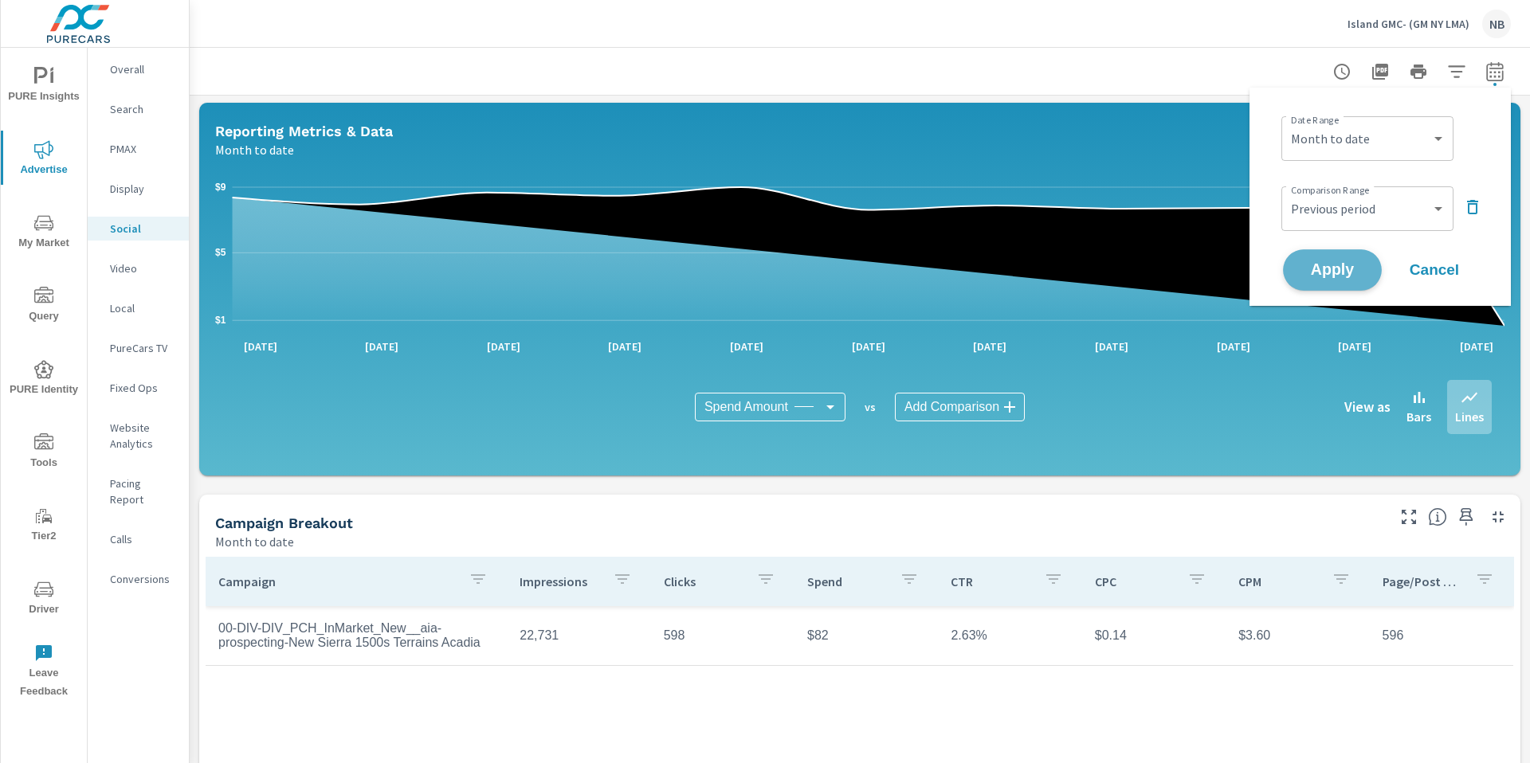
click at [1358, 259] on button "Apply" at bounding box center [1332, 269] width 99 height 41
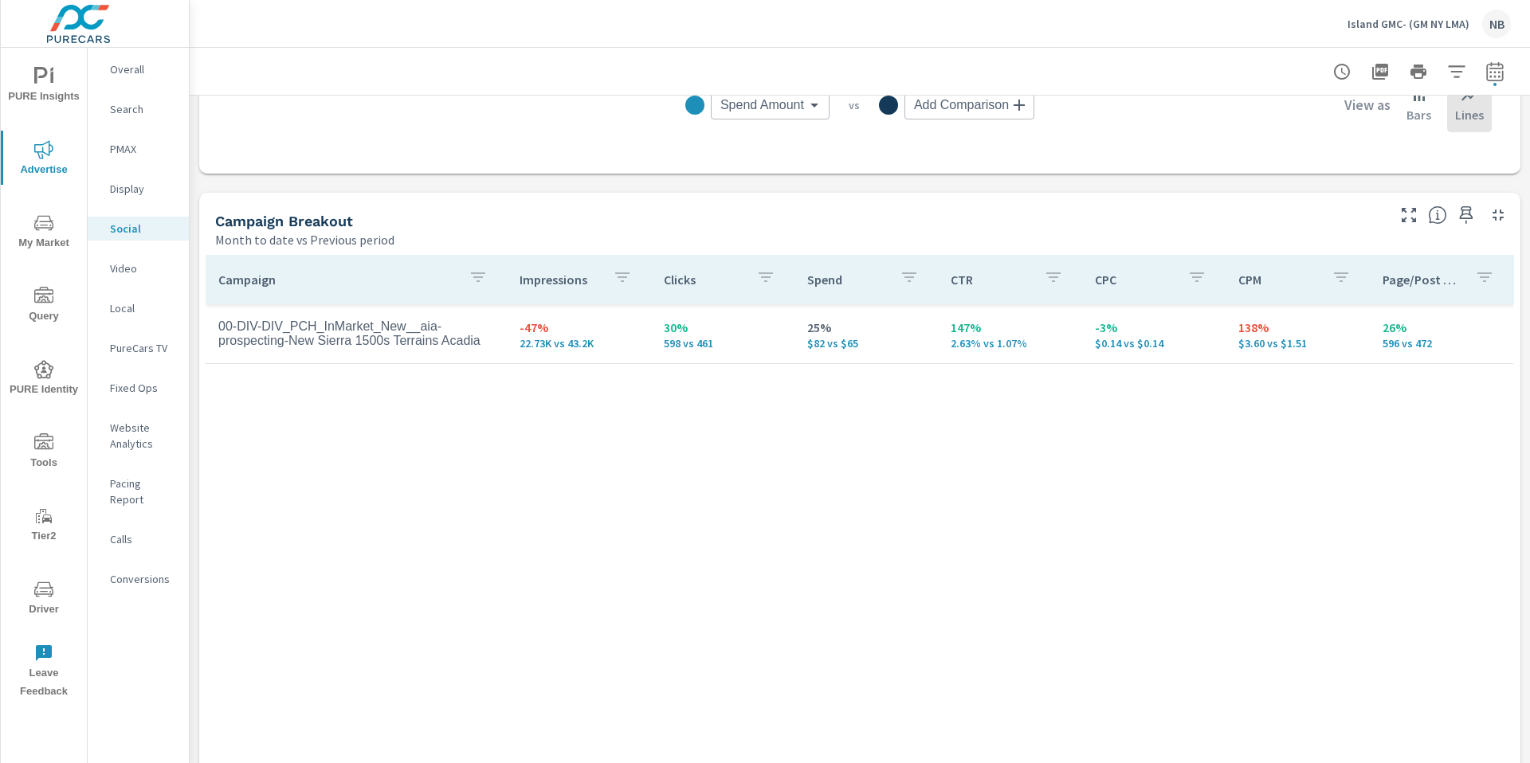
scroll to position [591, 0]
click at [1497, 77] on icon "button" at bounding box center [1494, 71] width 19 height 19
select select "Month to date"
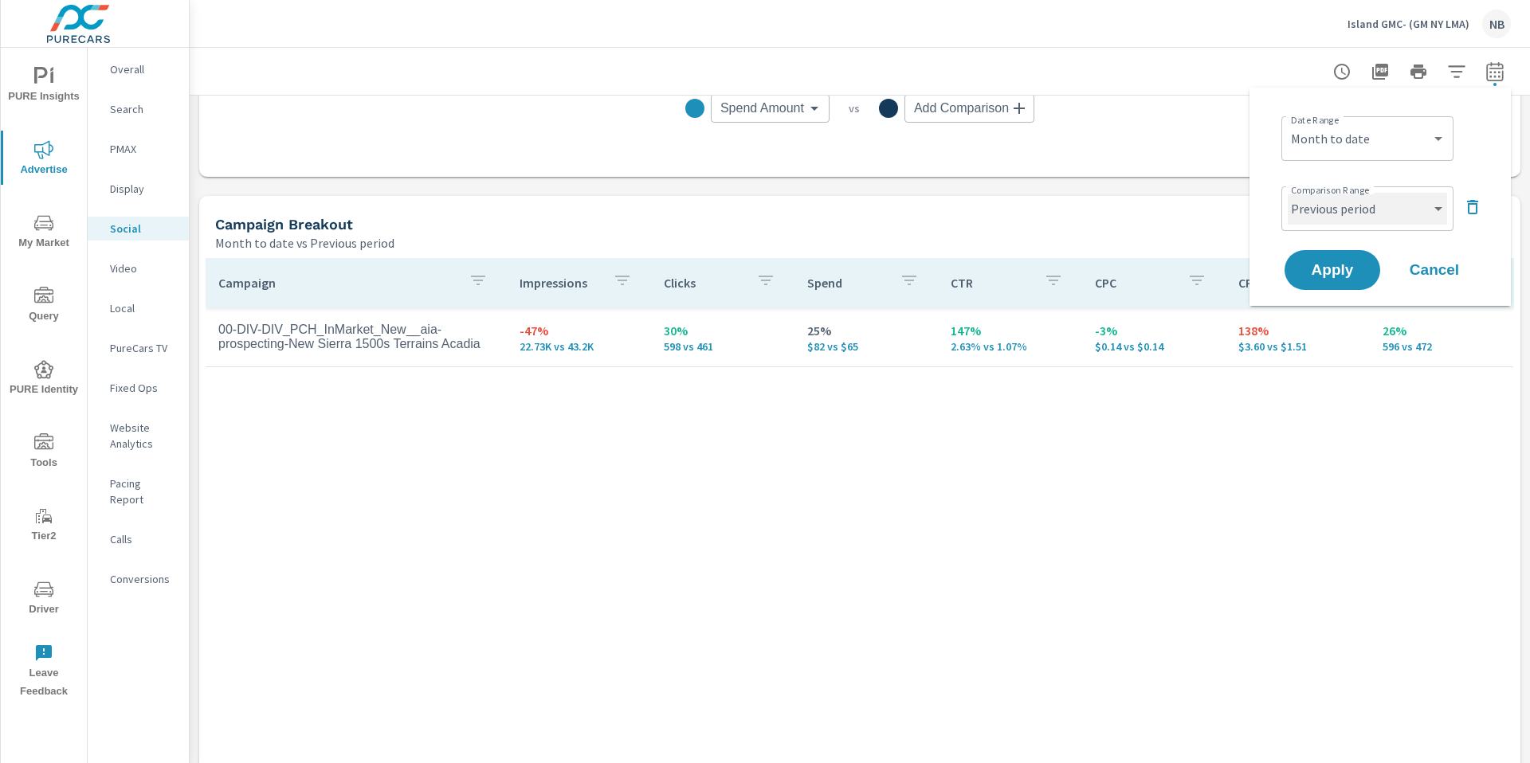
click at [1331, 218] on select "Custom Previous period Previous month Previous year" at bounding box center [1367, 209] width 159 height 32
select select "Previous month"
click at [1349, 280] on button "Apply" at bounding box center [1332, 269] width 99 height 41
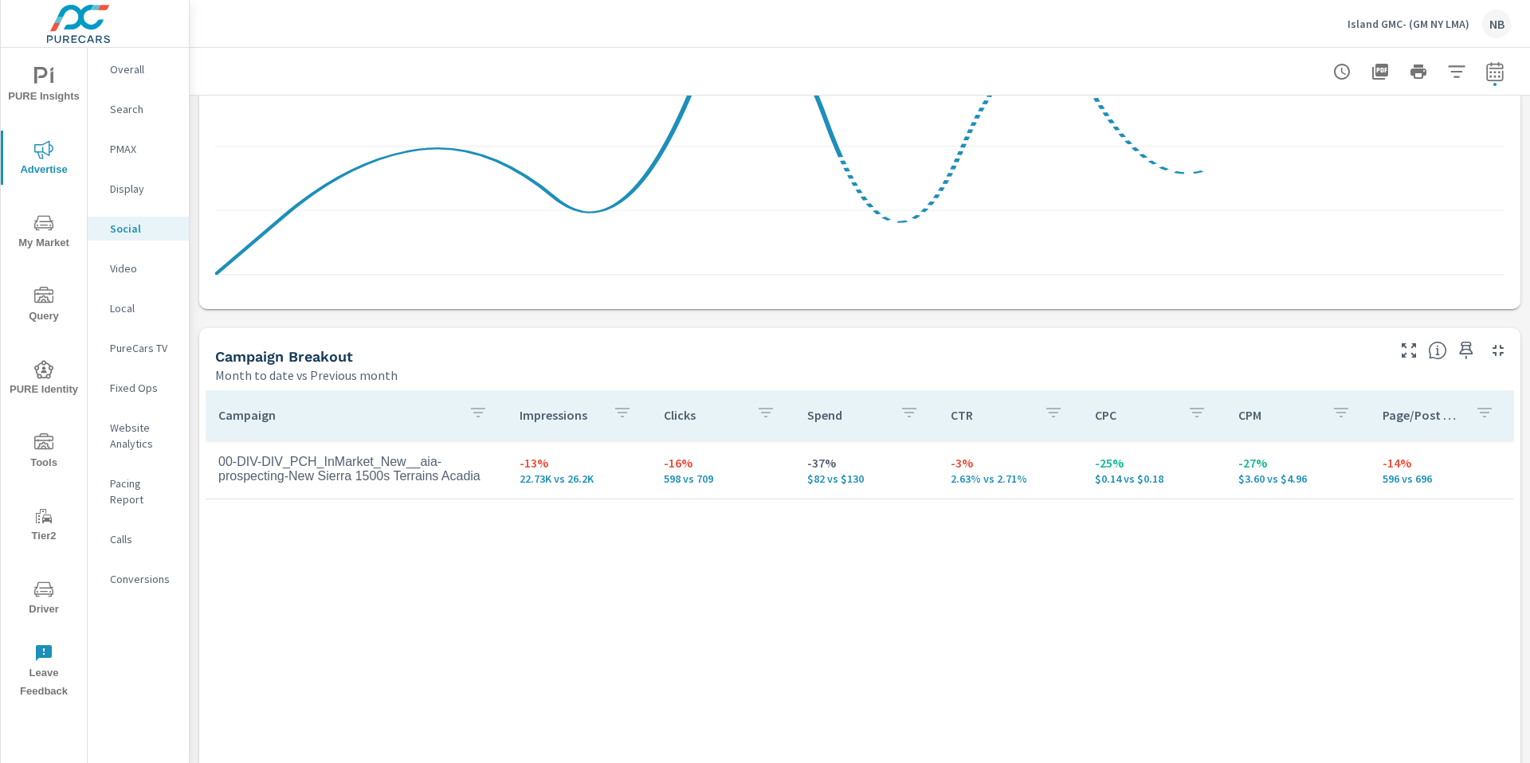
scroll to position [697, 0]
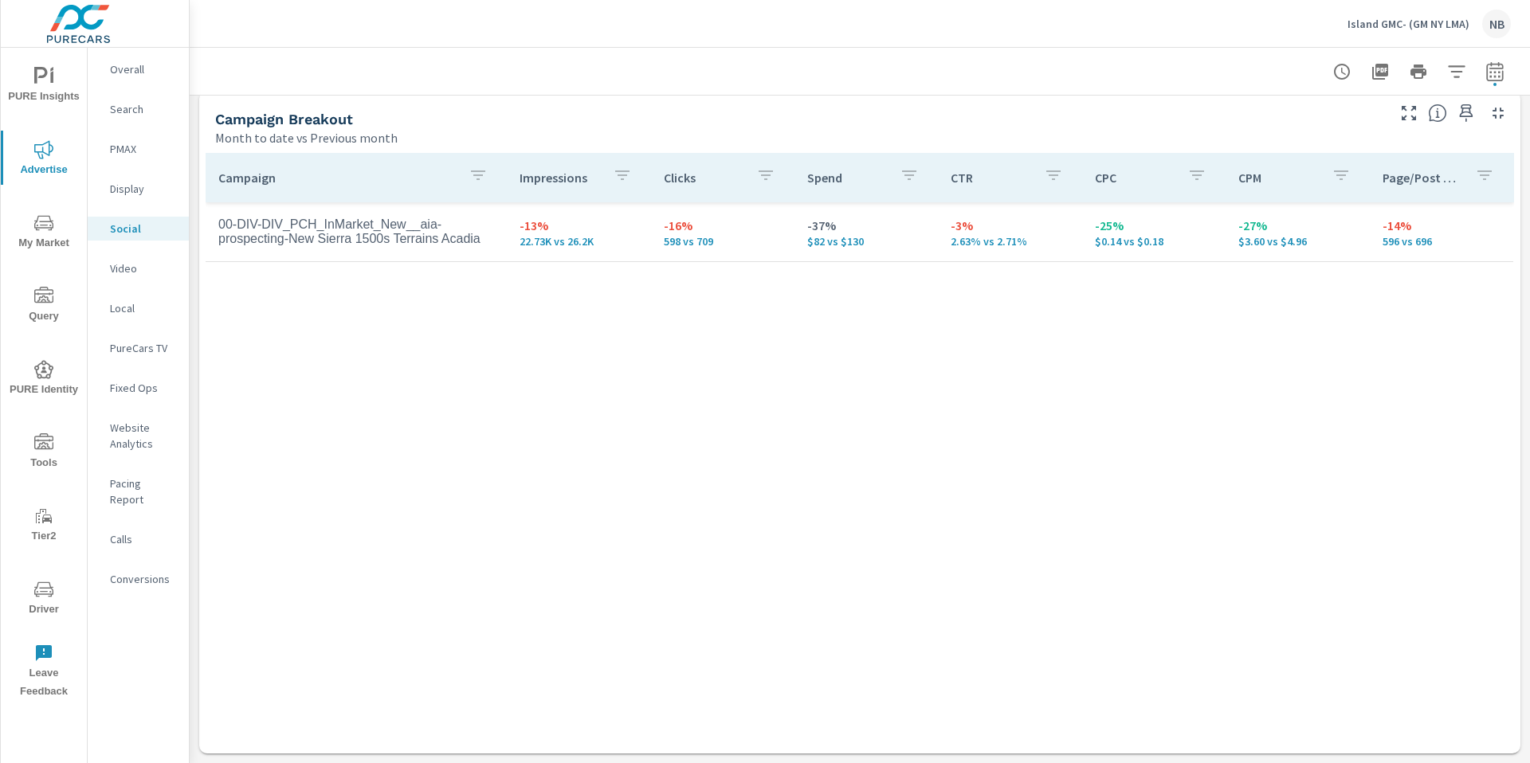
click at [1439, 24] on p "Island GMC- (GM NY LMA)" at bounding box center [1409, 24] width 122 height 14
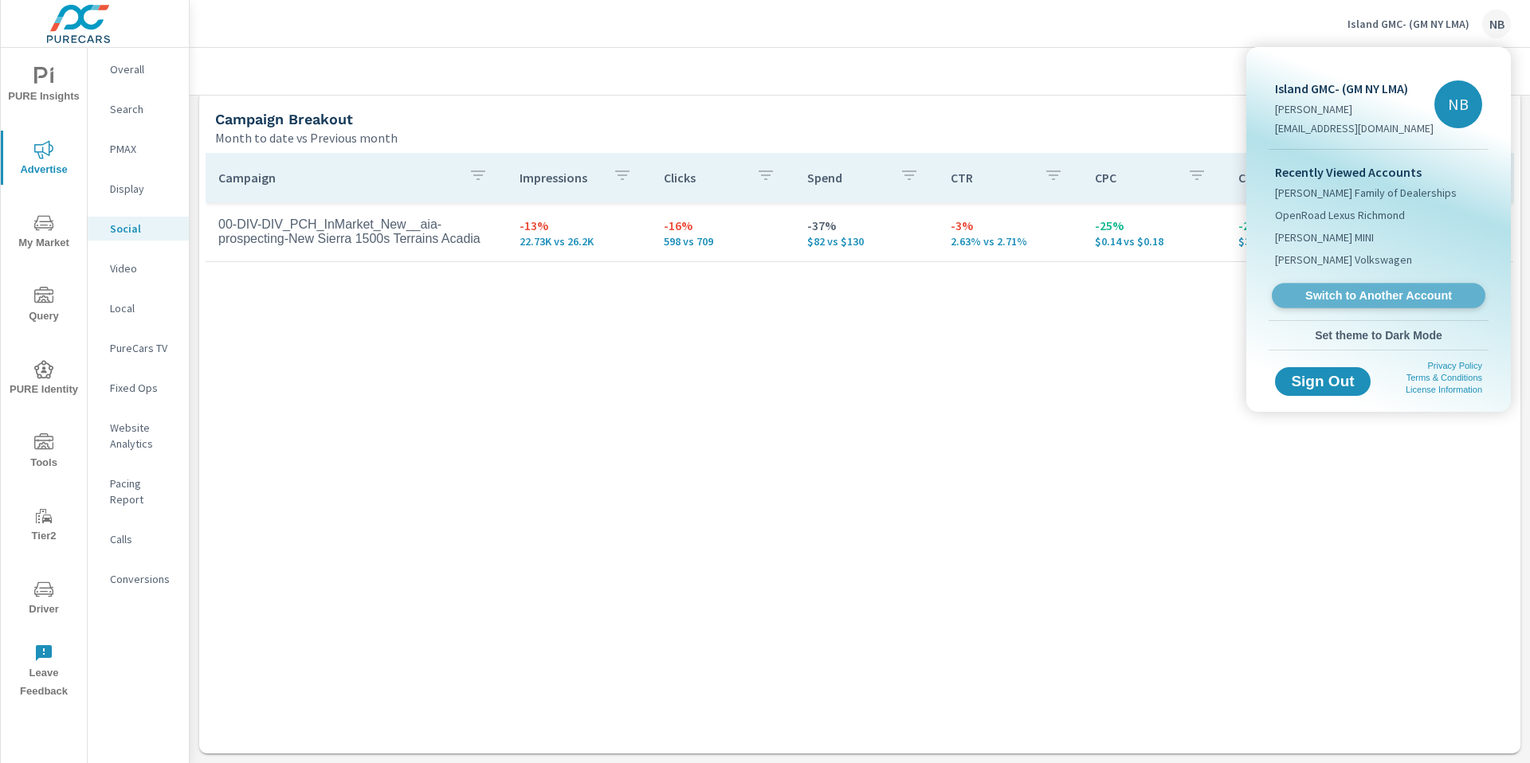
click at [1344, 291] on span "Switch to Another Account" at bounding box center [1378, 295] width 195 height 15
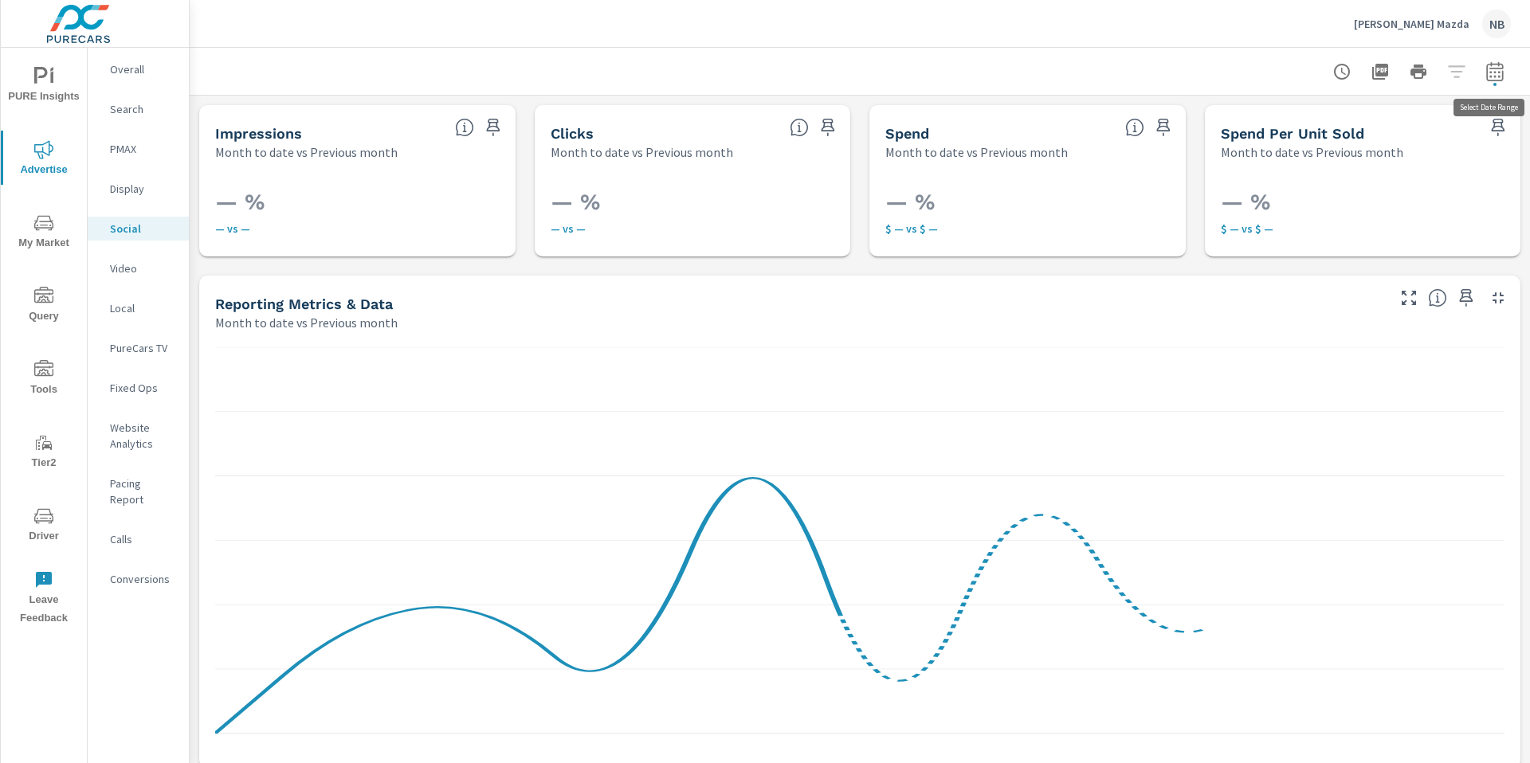
click at [1488, 81] on button "button" at bounding box center [1495, 72] width 32 height 32
select select "Month to date"
select select "Previous month"
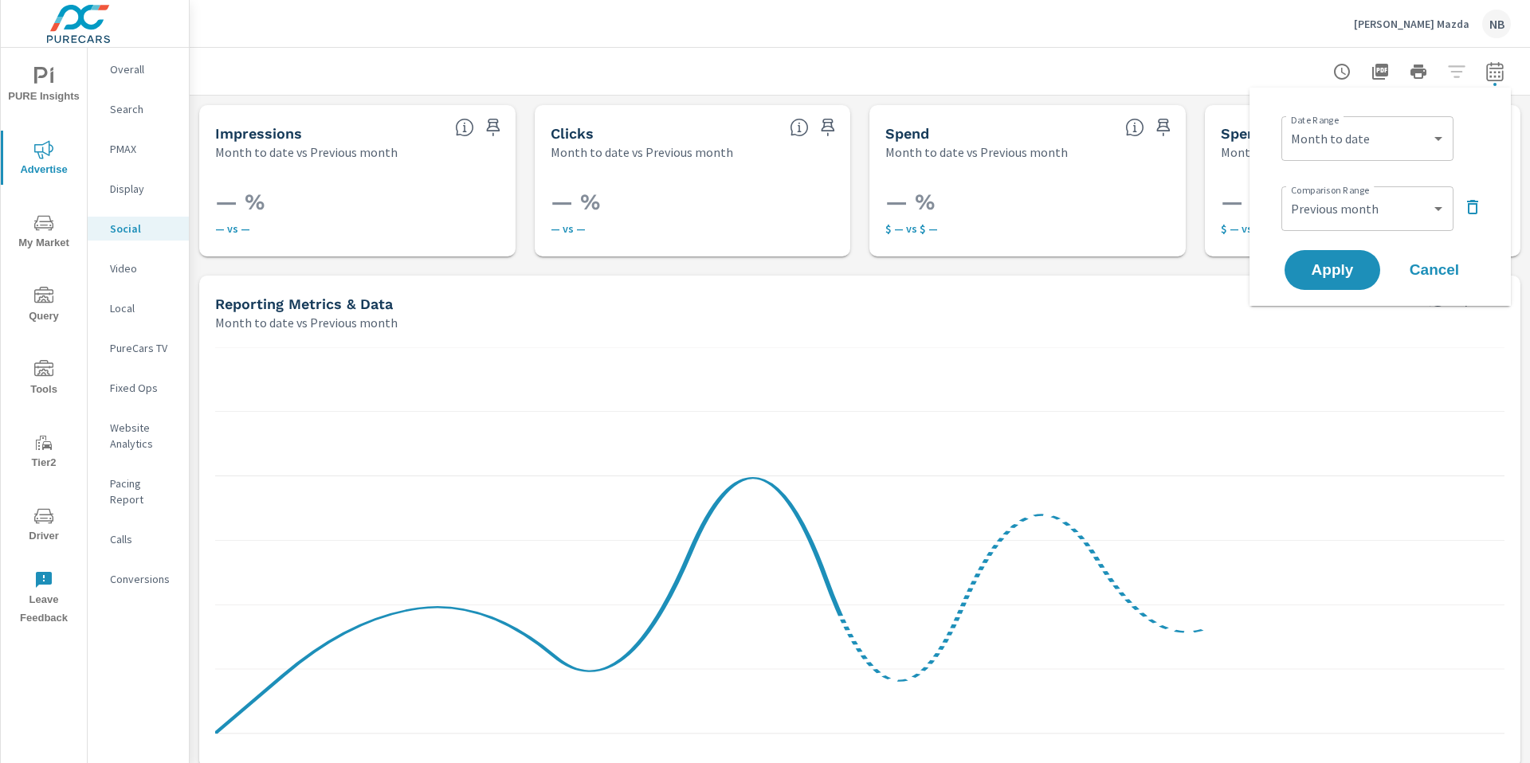
click at [1471, 212] on icon "button" at bounding box center [1472, 207] width 19 height 19
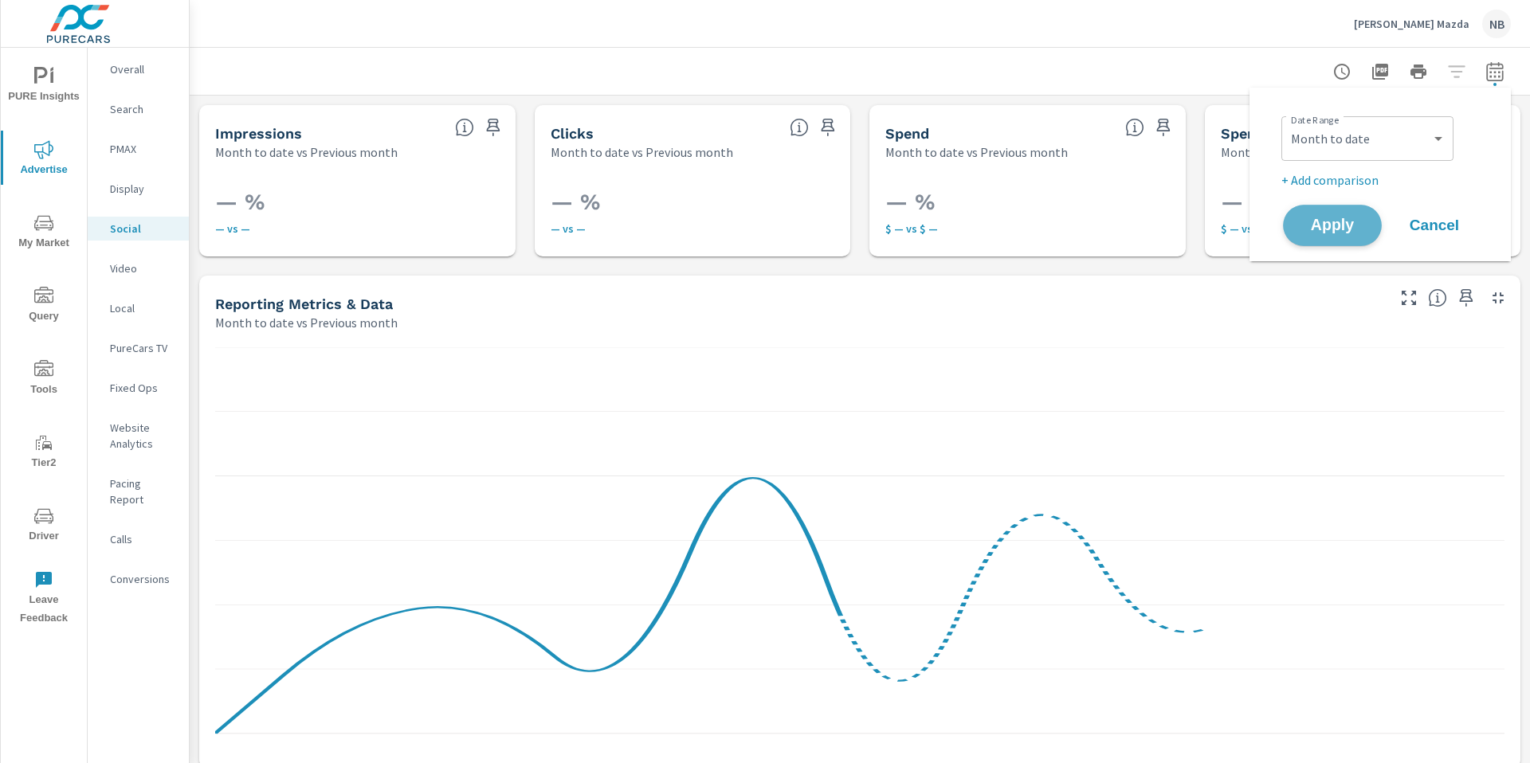
click at [1323, 218] on span "Apply" at bounding box center [1332, 225] width 65 height 15
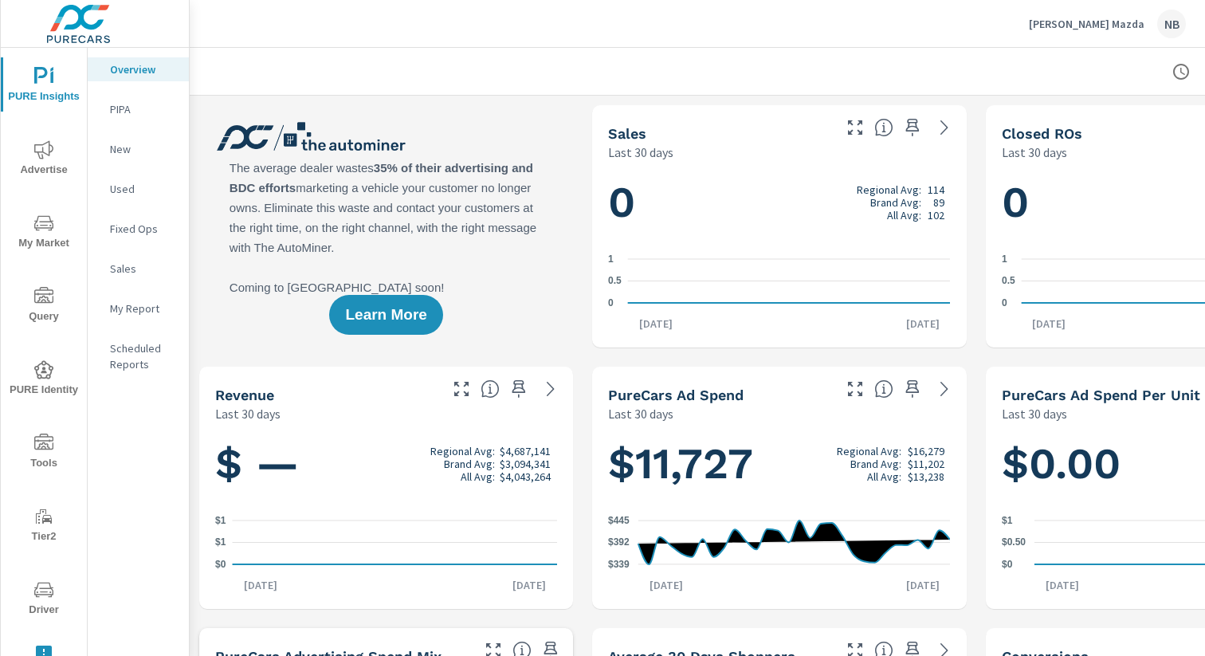
scroll to position [1, 0]
click at [46, 591] on icon "nav menu" at bounding box center [43, 589] width 19 height 19
